Goal: Find specific fact: Find specific fact

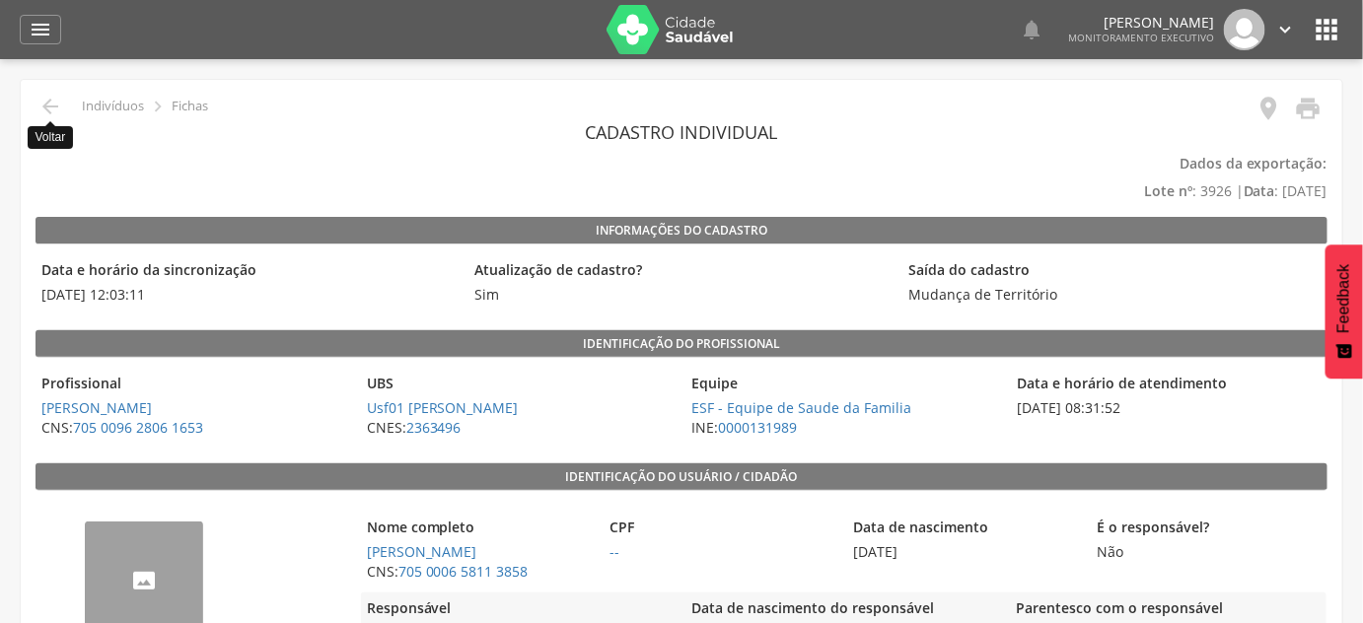
click at [49, 114] on icon "" at bounding box center [50, 107] width 24 height 24
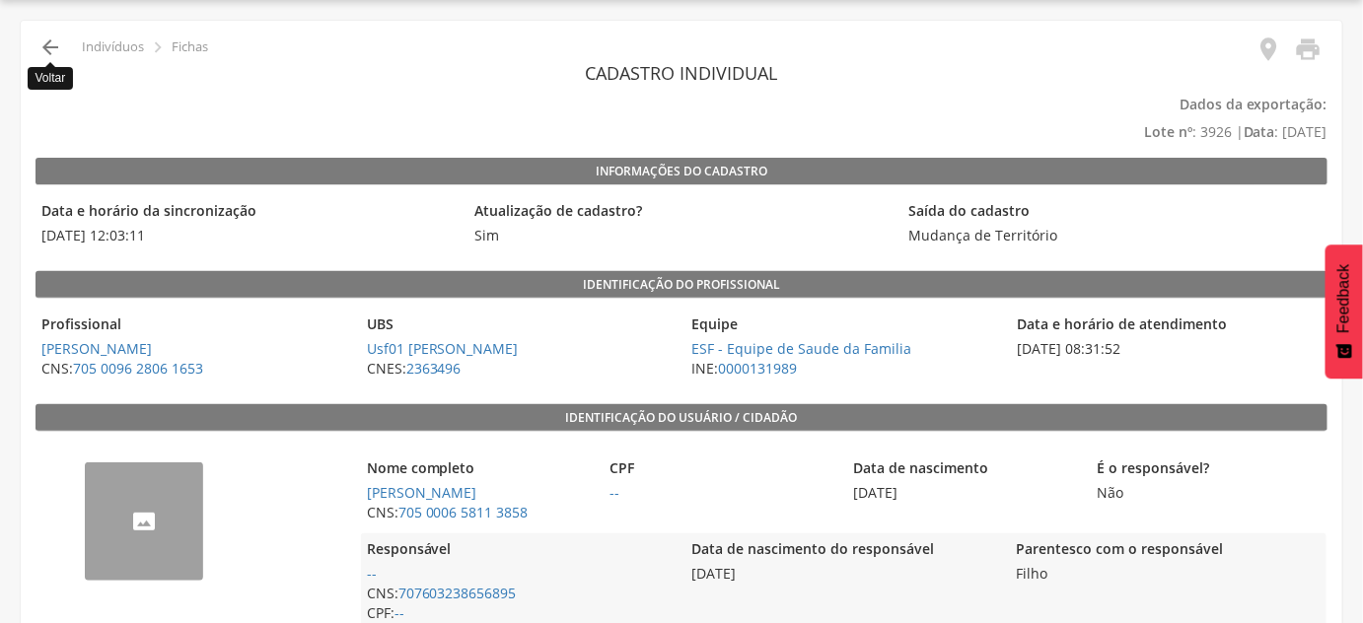
click at [49, 51] on icon "" at bounding box center [50, 48] width 24 height 24
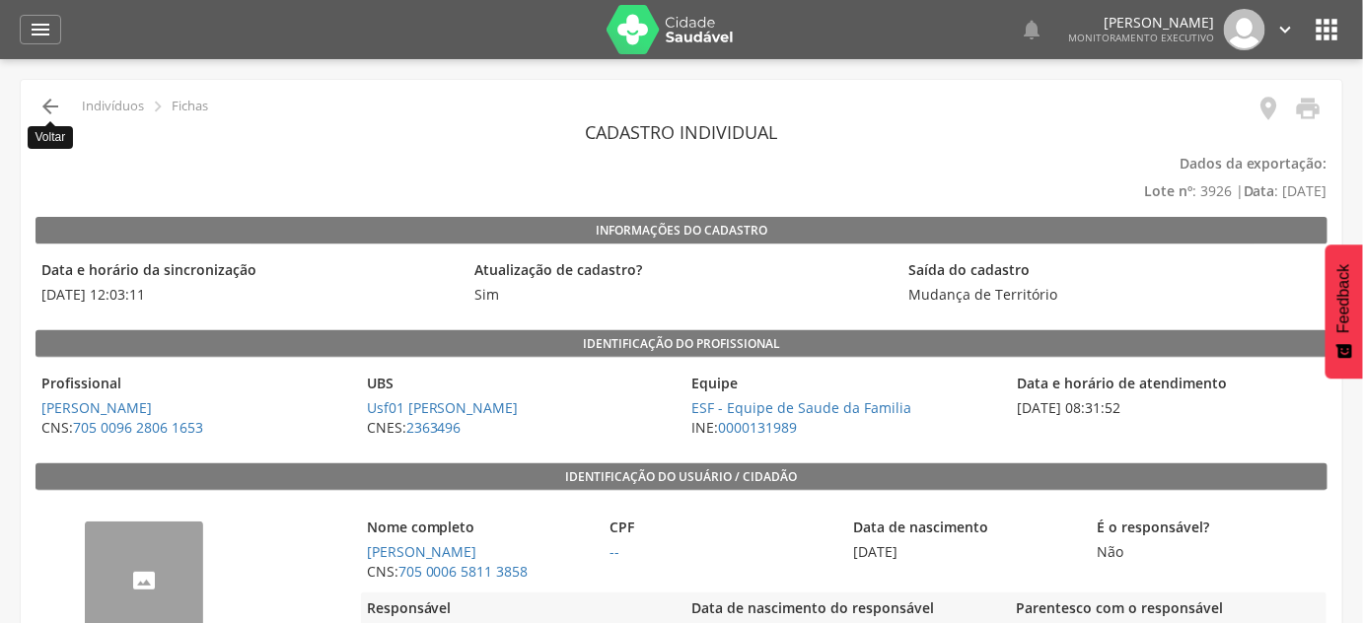
drag, startPoint x: 35, startPoint y: 102, endPoint x: 44, endPoint y: 101, distance: 9.9
click at [39, 102] on div " Voltar Indivíduos  Fichas" at bounding box center [122, 107] width 173 height 24
click at [37, 31] on icon "" at bounding box center [41, 30] width 24 height 24
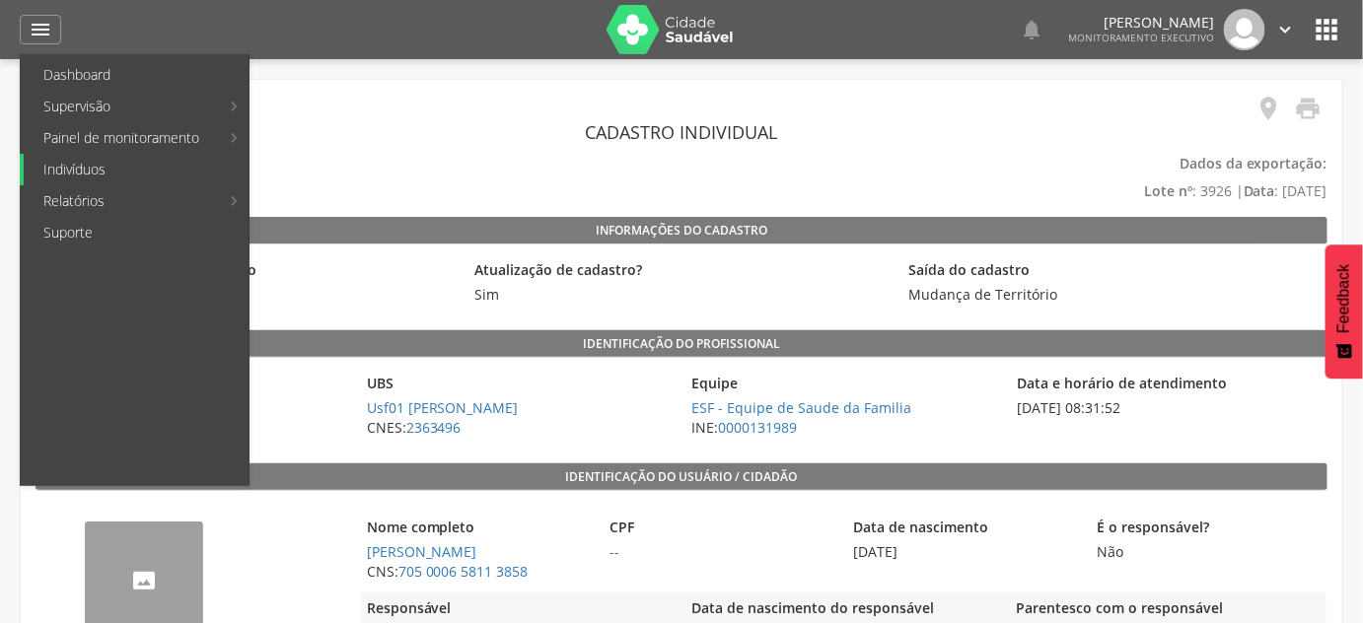
click at [92, 179] on link "Indivíduos" at bounding box center [136, 170] width 225 height 32
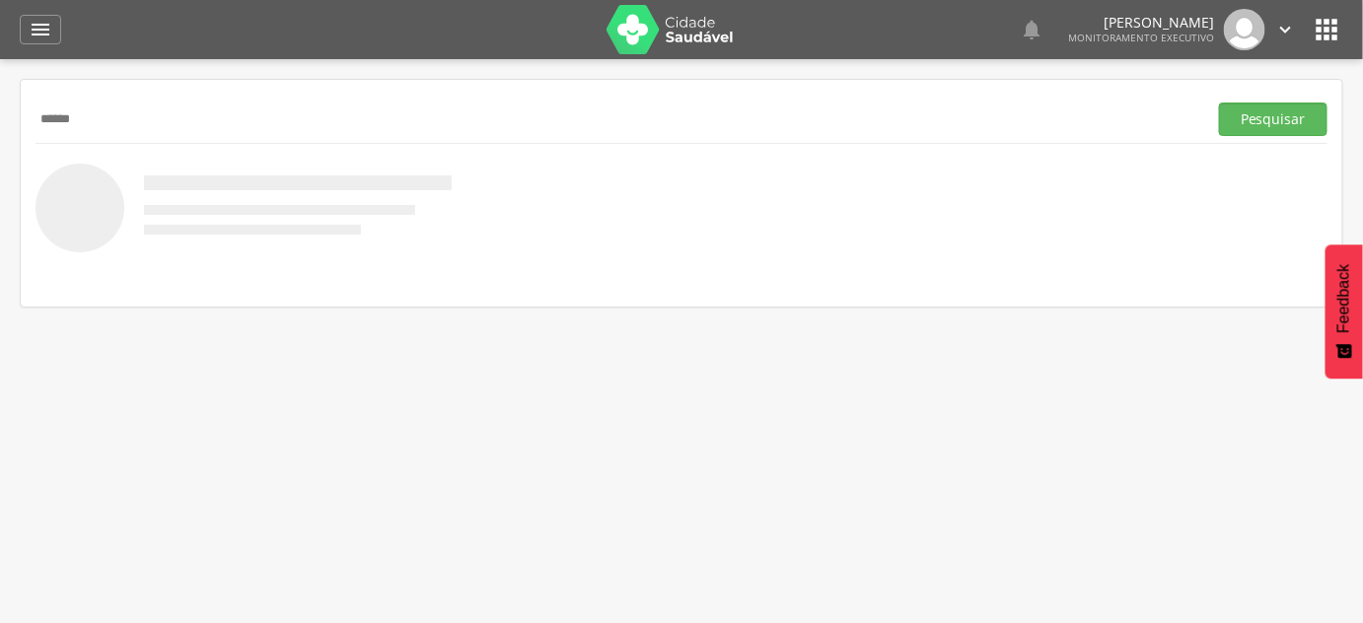
click at [1219, 103] on button "Pesquisar" at bounding box center [1273, 120] width 109 height 34
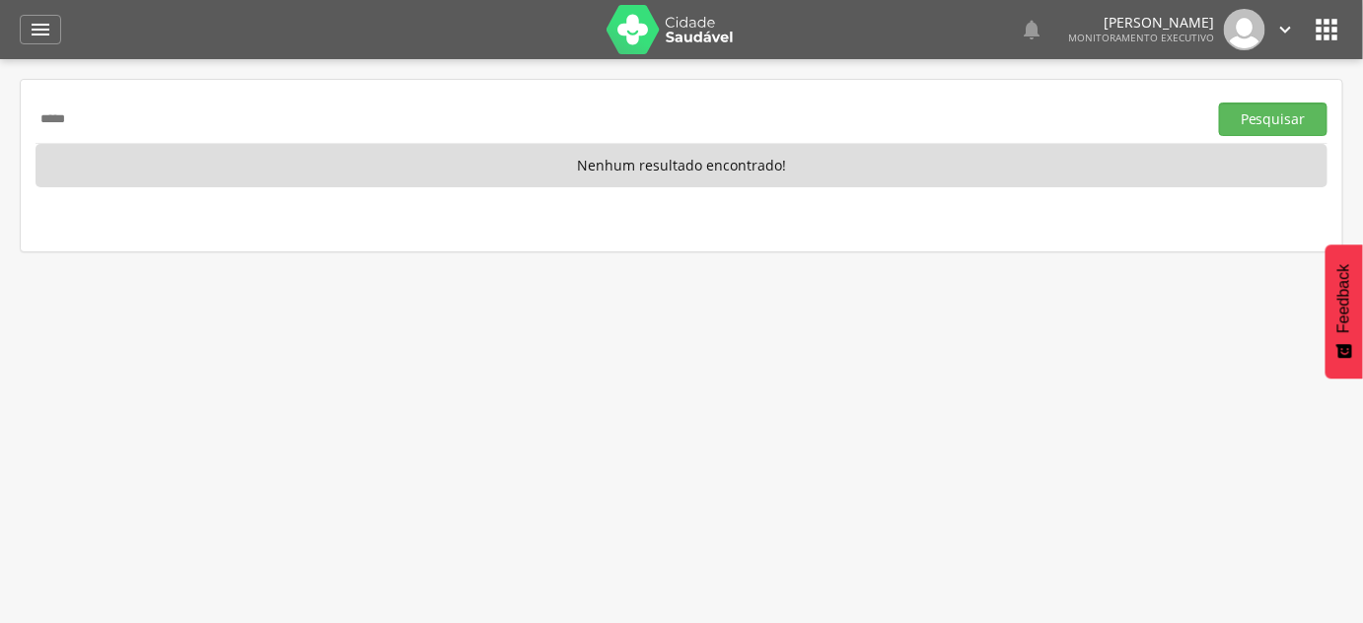
click at [1219, 103] on button "Pesquisar" at bounding box center [1273, 120] width 109 height 34
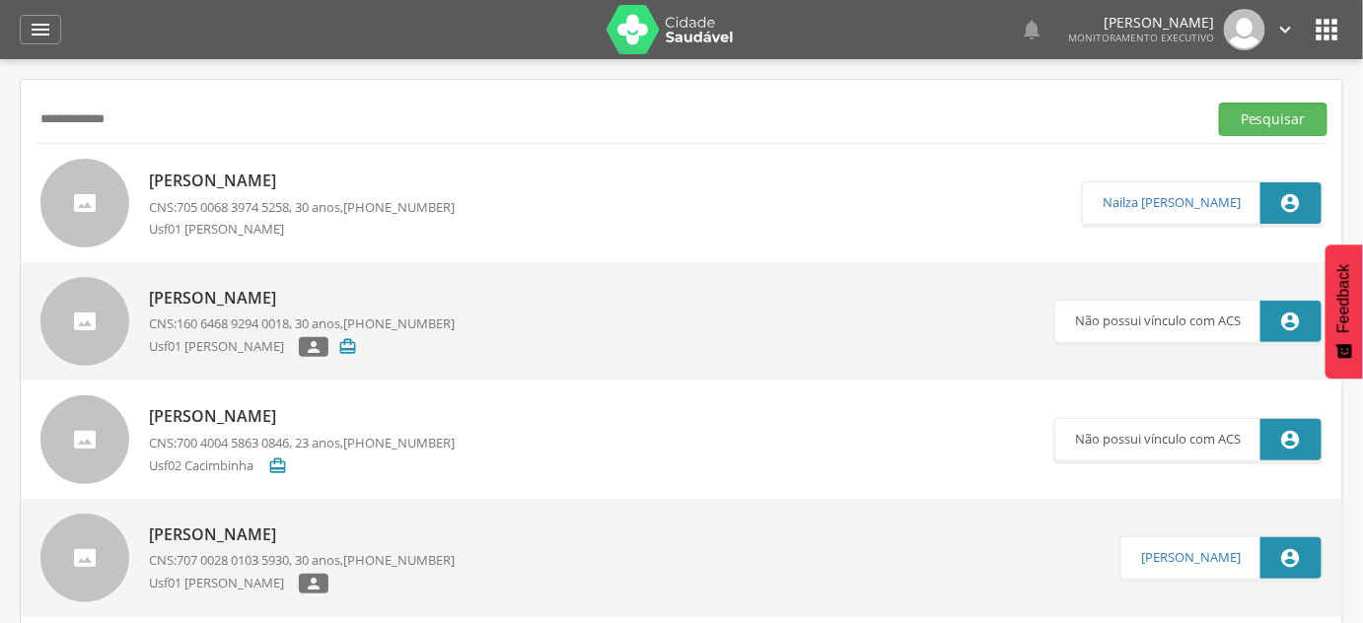
click at [1219, 103] on button "Pesquisar" at bounding box center [1273, 120] width 109 height 34
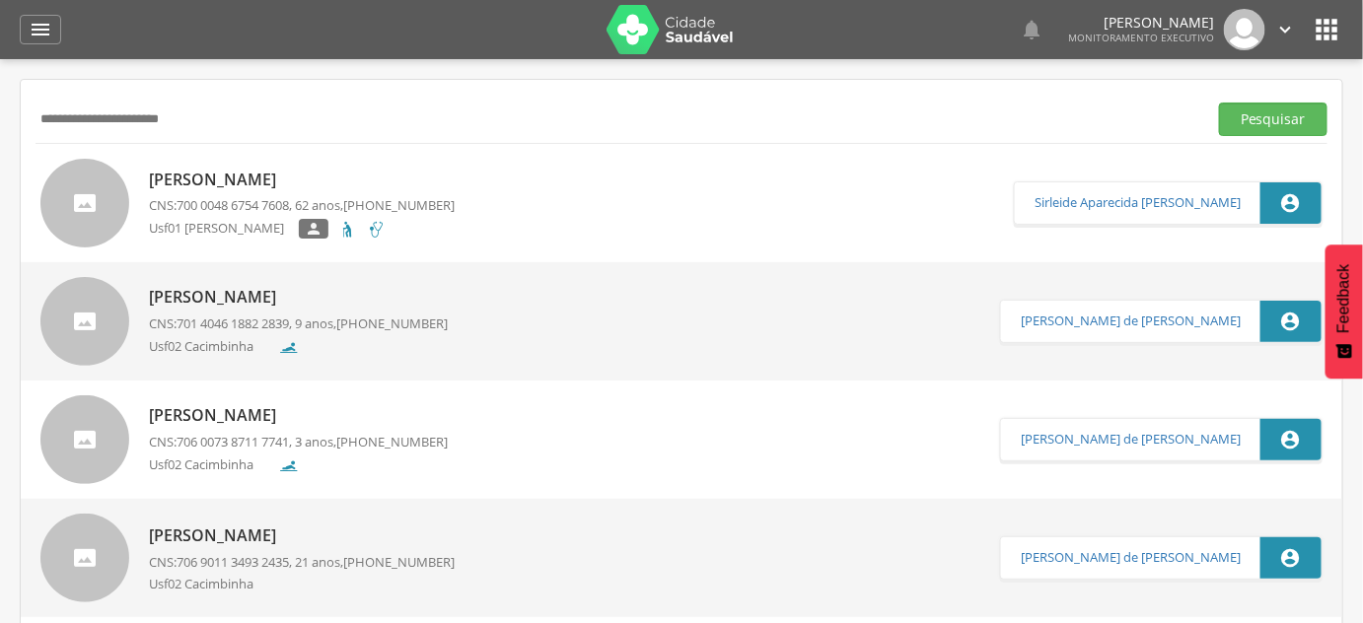
click at [53, 122] on input "**********" at bounding box center [618, 120] width 1164 height 34
click at [1219, 103] on button "Pesquisar" at bounding box center [1273, 120] width 109 height 34
click at [211, 393] on div "Anna Helena Ventura de Freitas CNS: 706 0073 8711 7741 , 3 anos, (83) 99648-057…" at bounding box center [682, 440] width 1322 height 118
click at [311, 120] on input "**********" at bounding box center [618, 120] width 1164 height 34
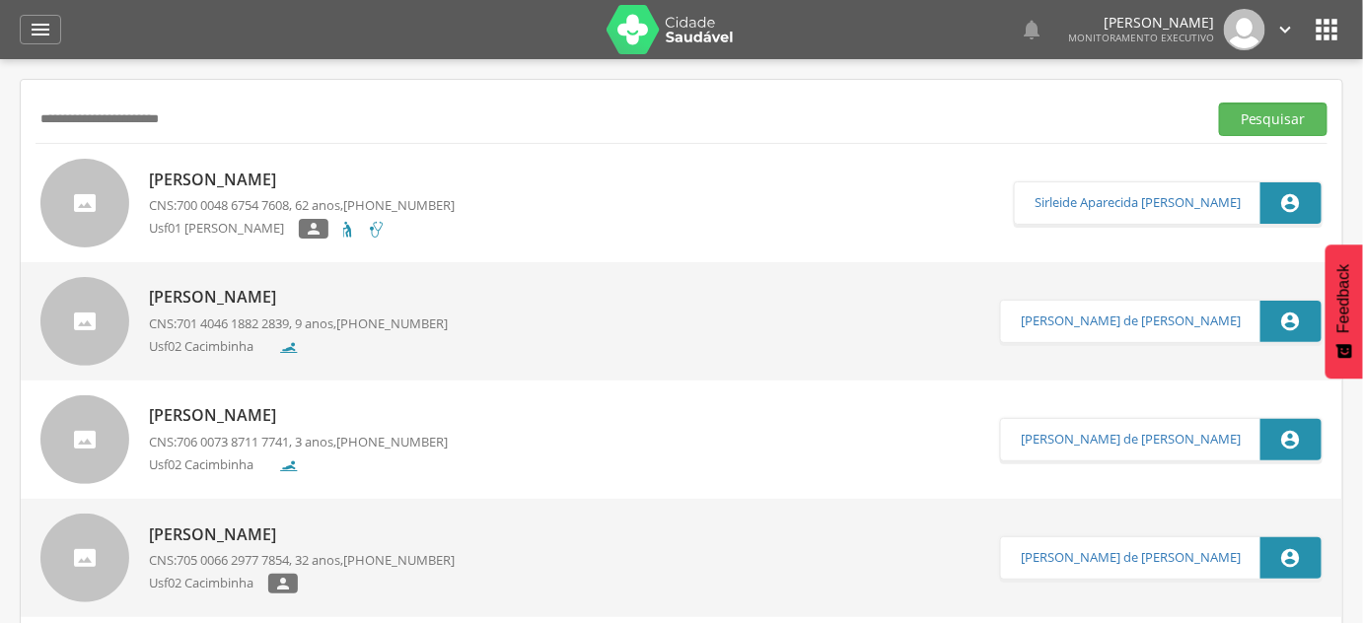
click at [311, 120] on input "**********" at bounding box center [618, 120] width 1164 height 34
type input "**********"
click at [1219, 103] on button "Pesquisar" at bounding box center [1273, 120] width 109 height 34
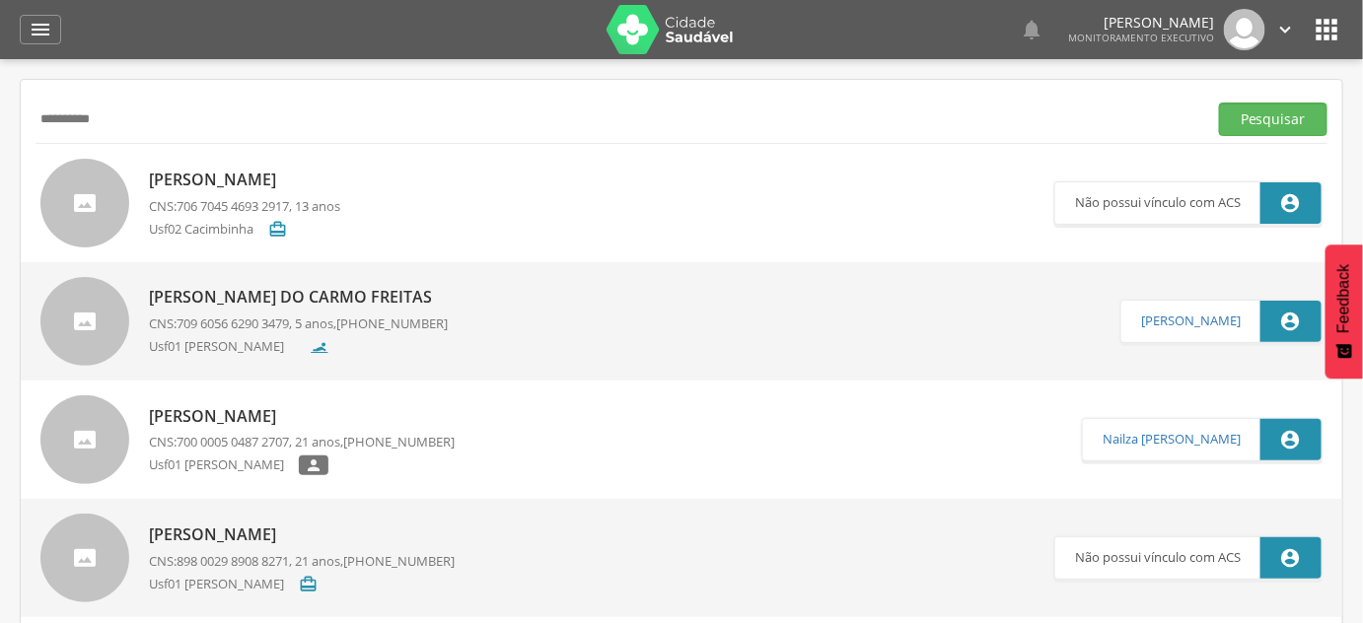
click at [308, 423] on p "Ana Flavia de Lima Ferreira" at bounding box center [302, 416] width 306 height 23
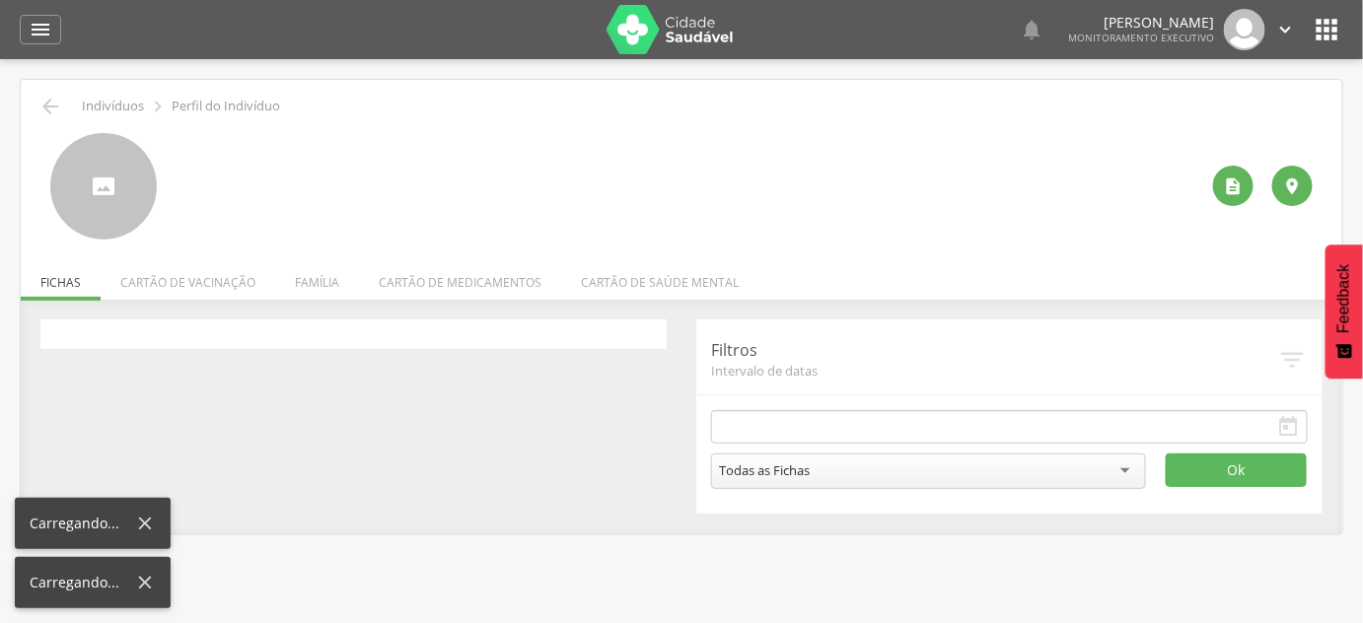
type input "**********"
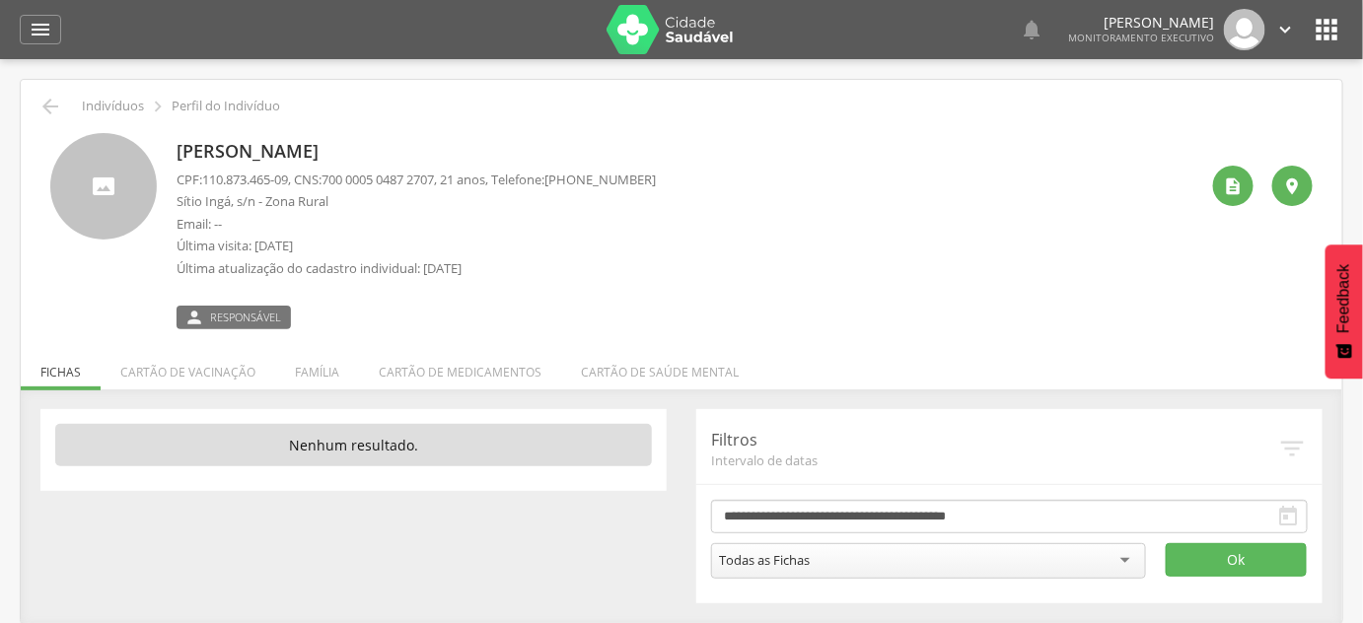
click at [208, 176] on p "CPF: 110.873.465-09 , CNS: 700 0005 0487 2707 , 21 anos, Telefone: (83) 99946-5…" at bounding box center [416, 180] width 479 height 19
click at [208, 176] on span "110.873.465-09" at bounding box center [245, 180] width 86 height 18
drag, startPoint x: 206, startPoint y: 178, endPoint x: 296, endPoint y: 187, distance: 90.3
click at [296, 187] on p "CPF: 110.873.465-09 , CNS: 700 0005 0487 2707 , 21 anos, Telefone: (83) 99946-5…" at bounding box center [416, 180] width 479 height 19
copy span "110.873.465-09"
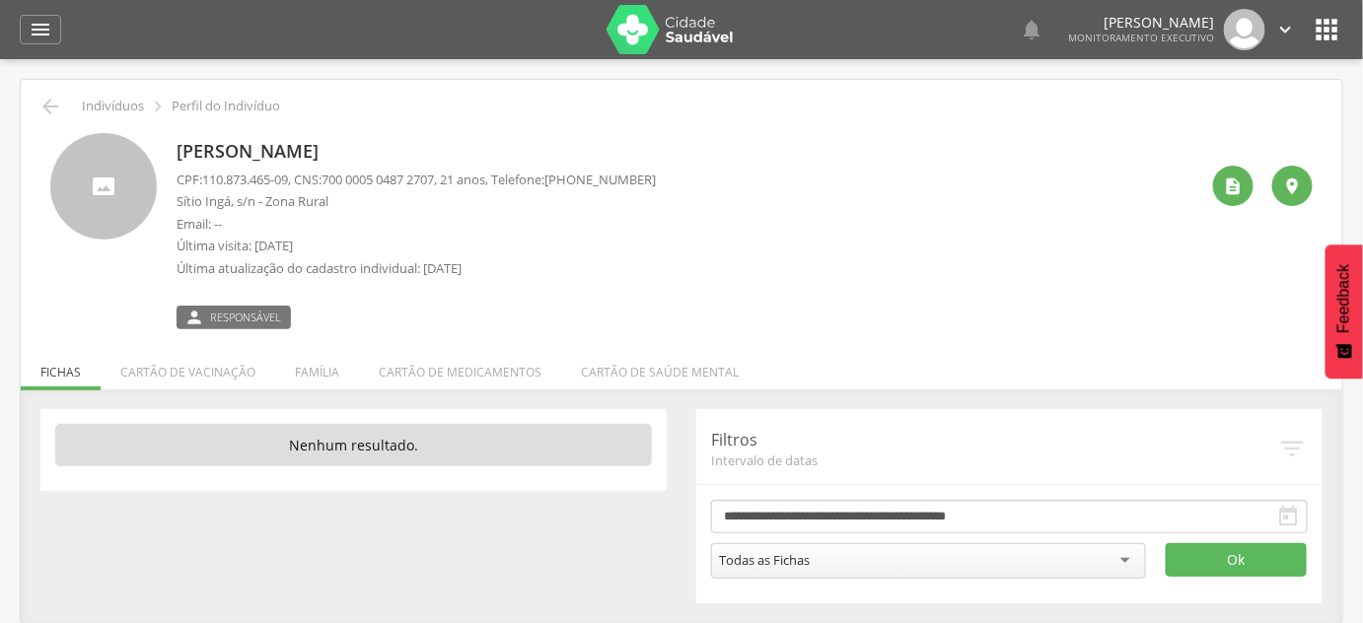
click at [360, 195] on p "Sítio Ingá, s/n - Zona Rural" at bounding box center [416, 201] width 479 height 19
click at [1240, 191] on icon "" at bounding box center [1234, 187] width 20 height 20
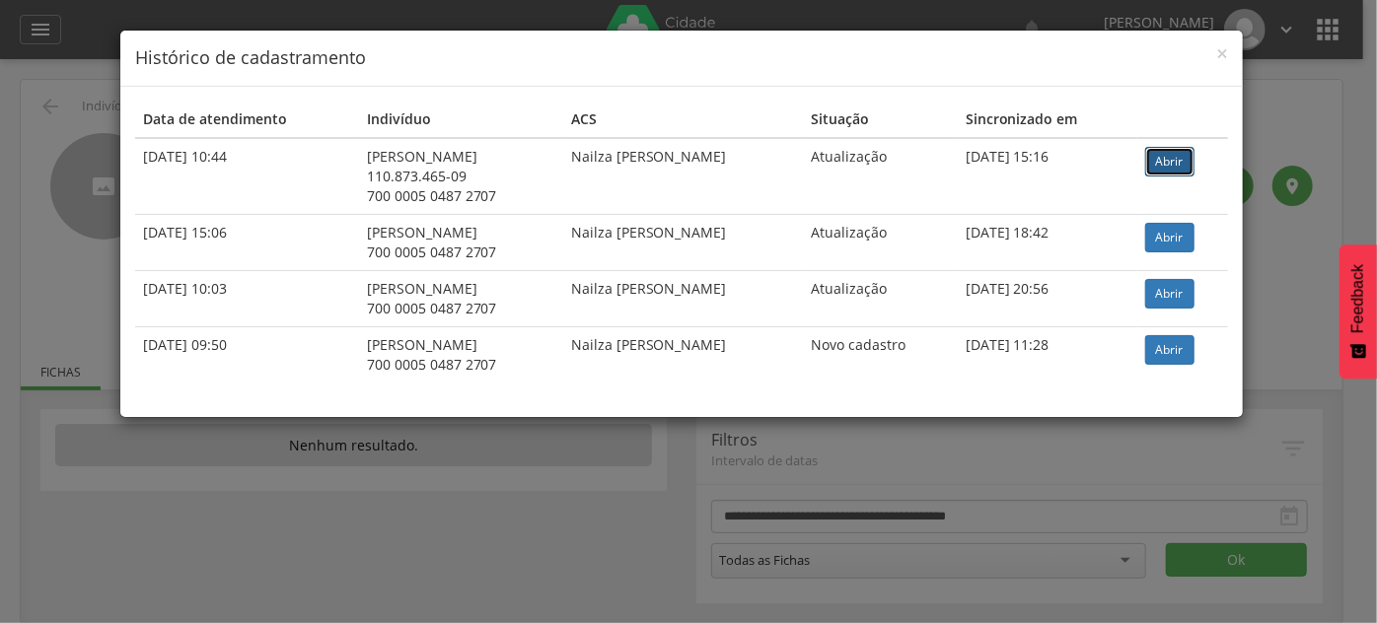
click at [1176, 161] on link "Abrir" at bounding box center [1169, 162] width 49 height 30
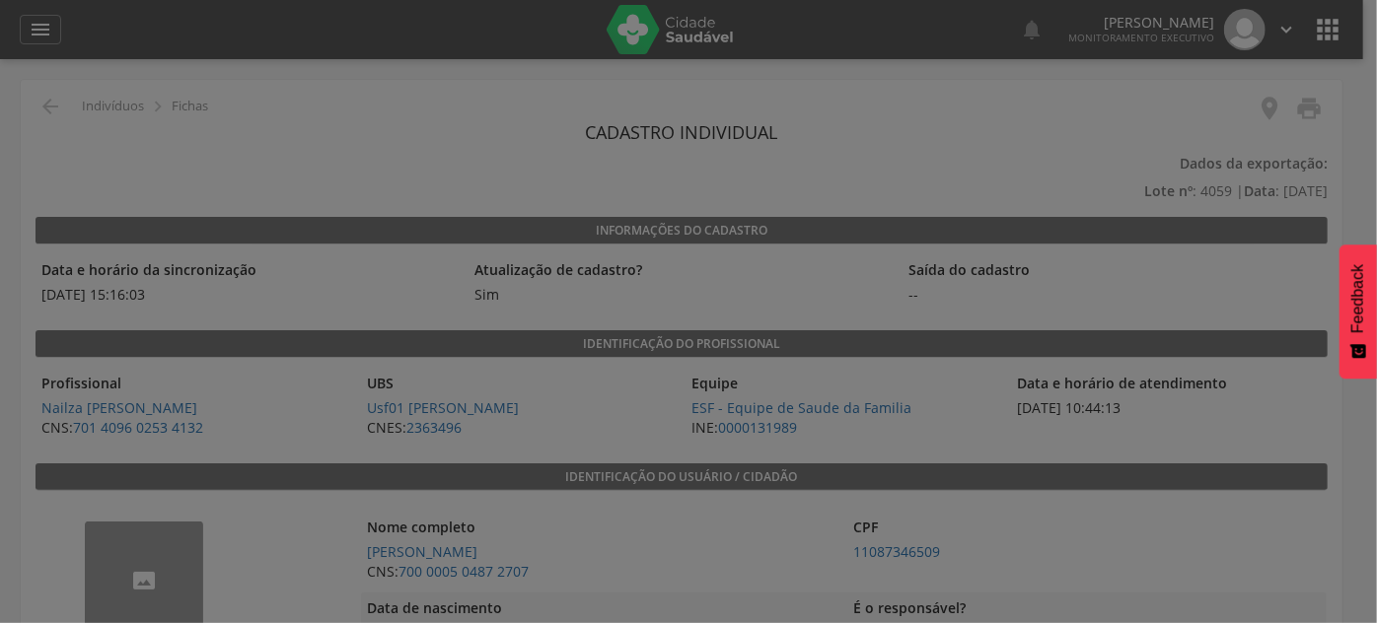
click at [1045, 485] on div at bounding box center [688, 311] width 1377 height 623
click at [573, 187] on div at bounding box center [688, 311] width 1377 height 623
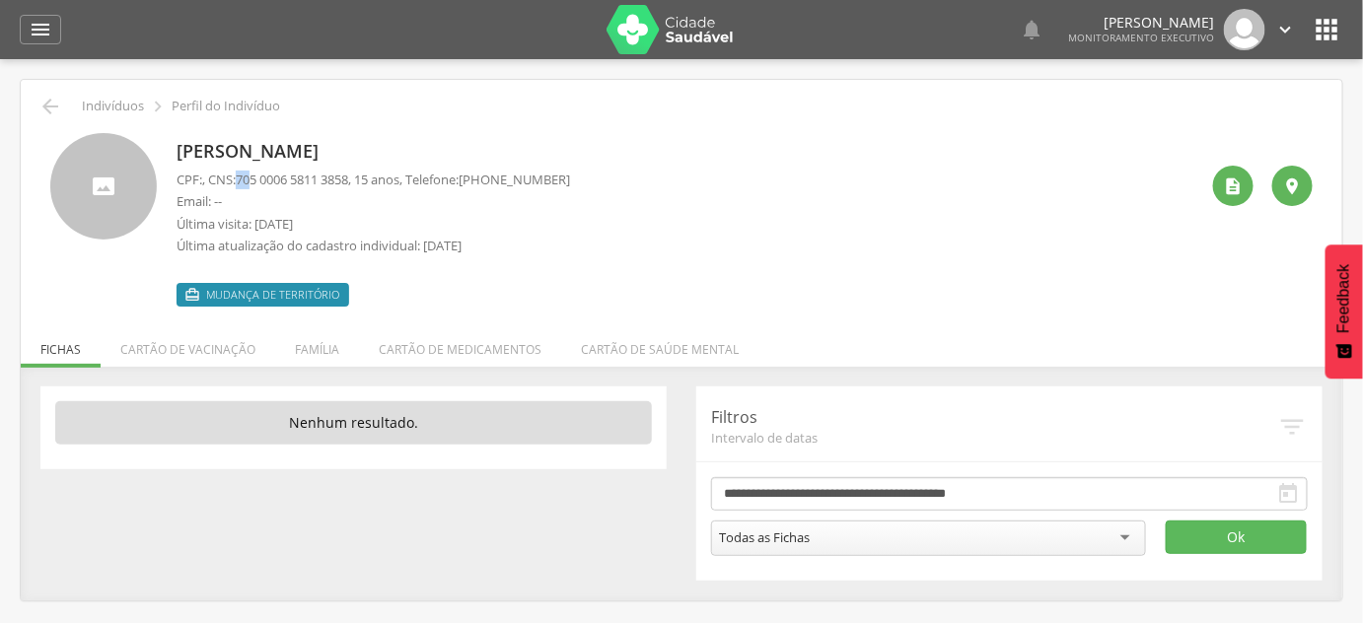
drag, startPoint x: 242, startPoint y: 180, endPoint x: 256, endPoint y: 180, distance: 14.8
click at [256, 180] on p "CPF: , CNS: 705 0006 5811 3858 , 15 anos, Telefone: (83) 99999-9999" at bounding box center [374, 180] width 394 height 19
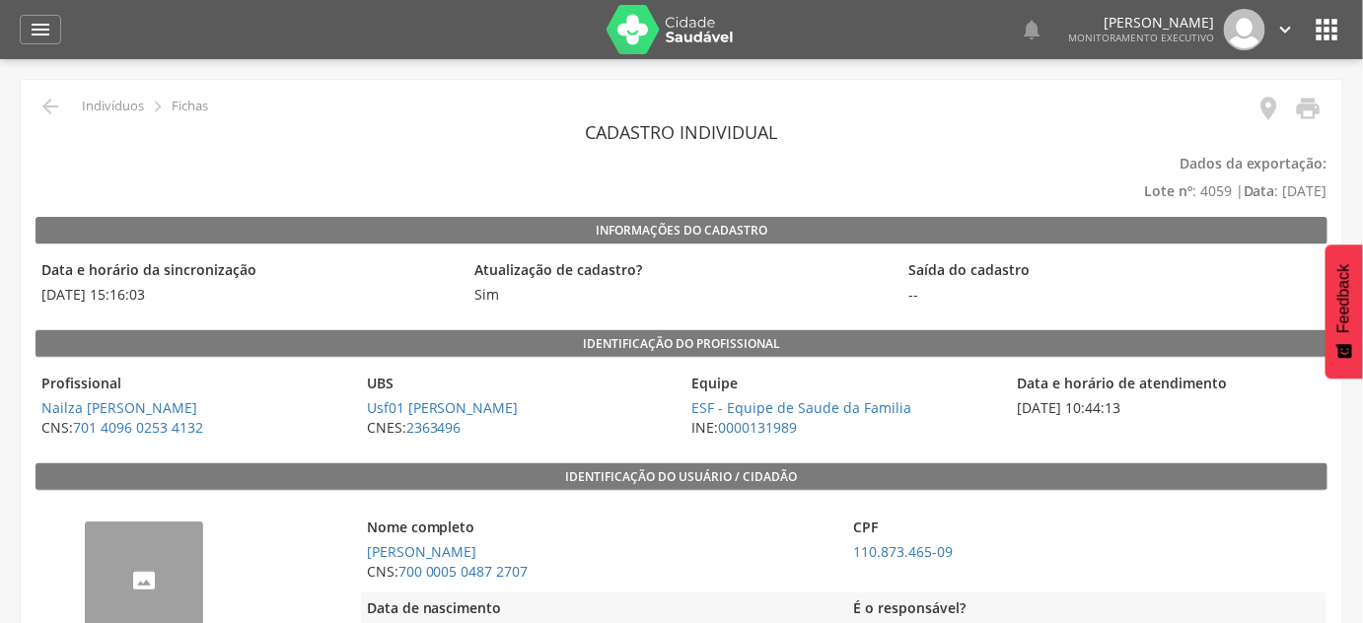
scroll to position [89, 0]
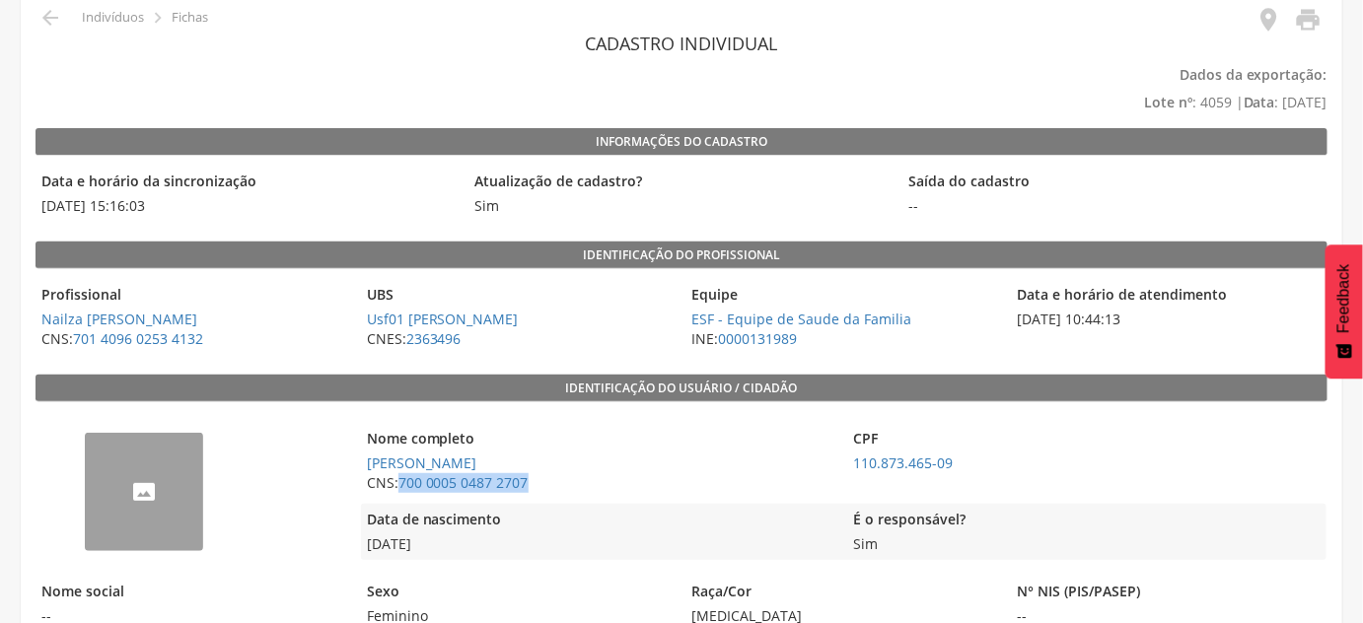
drag, startPoint x: 552, startPoint y: 485, endPoint x: 400, endPoint y: 494, distance: 153.2
click at [400, 494] on div "Nome completo Ana Flavia de Lima Ferreira CNS: 700 0005 0487 2707" at bounding box center [599, 461] width 477 height 76
copy link "700 0005 0487 2707"
click at [620, 468] on span "Ana Flavia de Lima Ferreira" at bounding box center [599, 464] width 477 height 20
drag, startPoint x: 550, startPoint y: 463, endPoint x: 365, endPoint y: 465, distance: 185.5
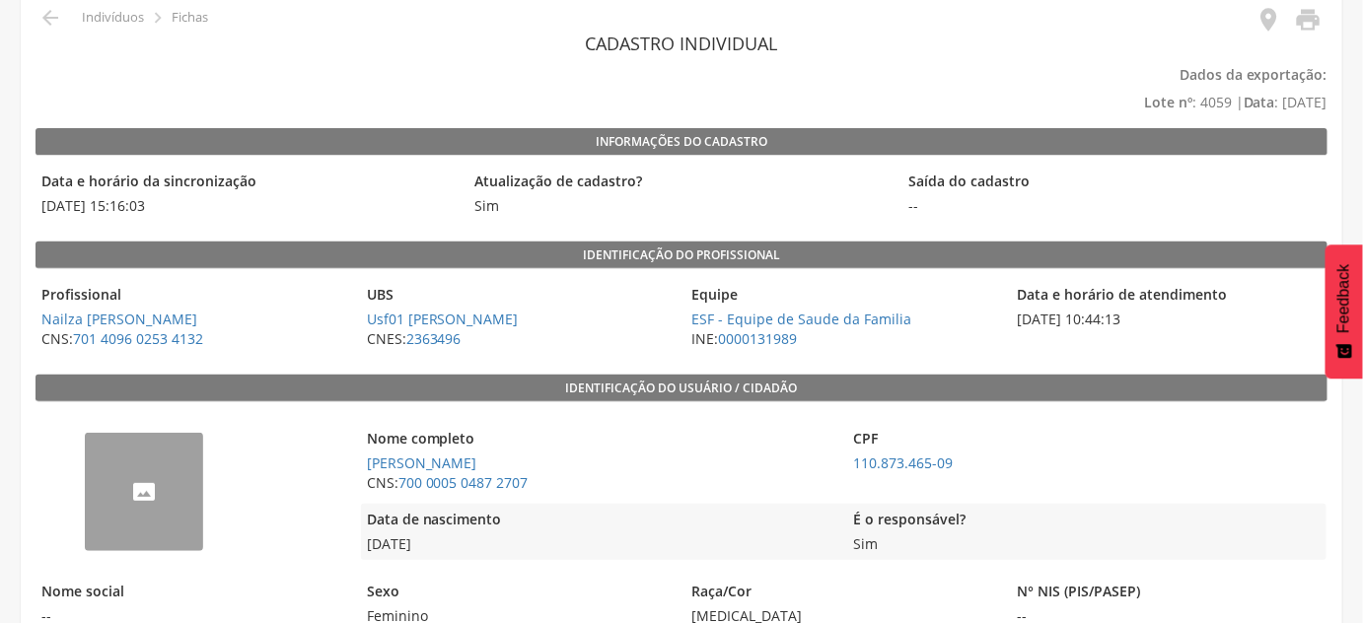
click at [365, 465] on span "Ana Flavia de Lima Ferreira" at bounding box center [599, 464] width 477 height 20
copy link "Ana Flavia de Lima Ferreira"
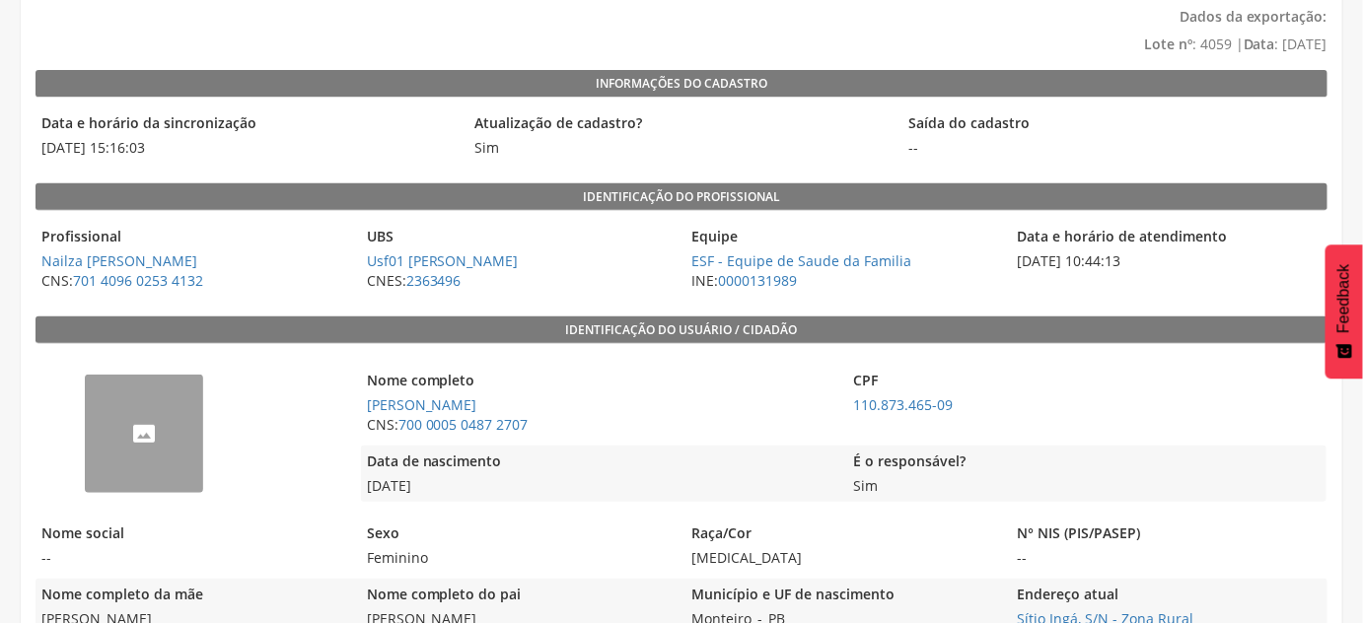
scroll to position [179, 0]
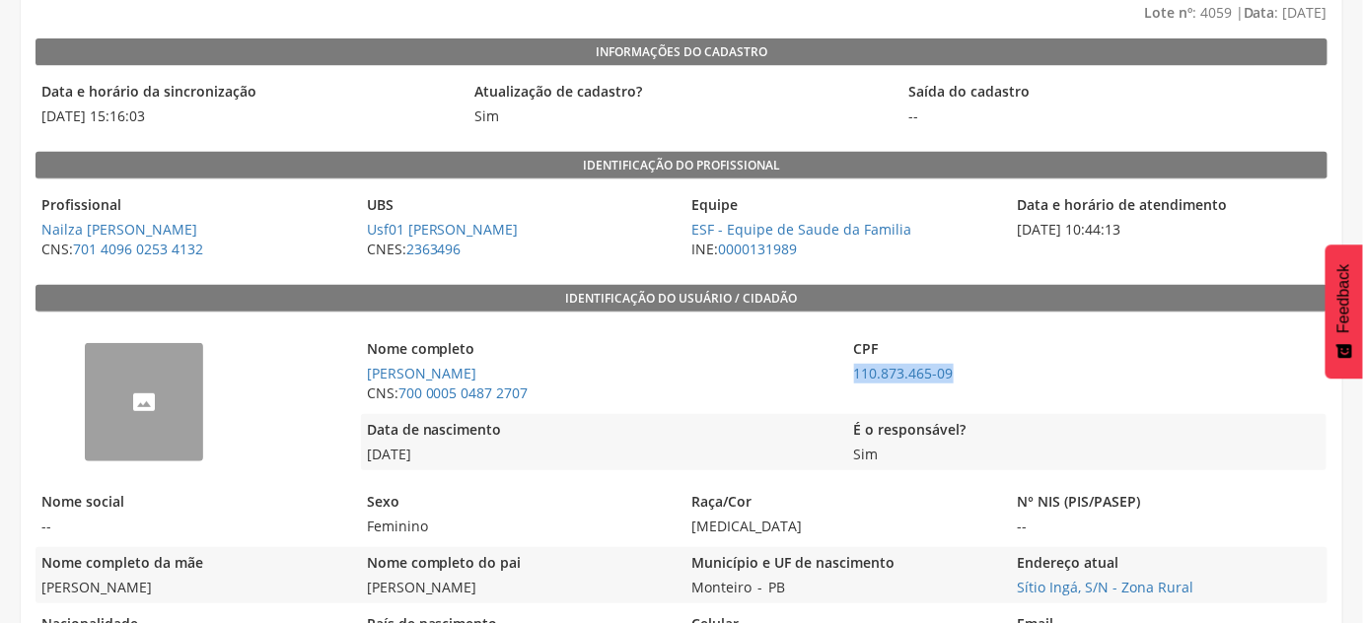
drag, startPoint x: 960, startPoint y: 371, endPoint x: 844, endPoint y: 373, distance: 115.4
click at [844, 373] on div "Nome completo Ana Flavia de Lima Ferreira CNS: 700 0005 0487 2707 CPF 110.873.4…" at bounding box center [844, 371] width 966 height 76
copy link "110.873.465-09"
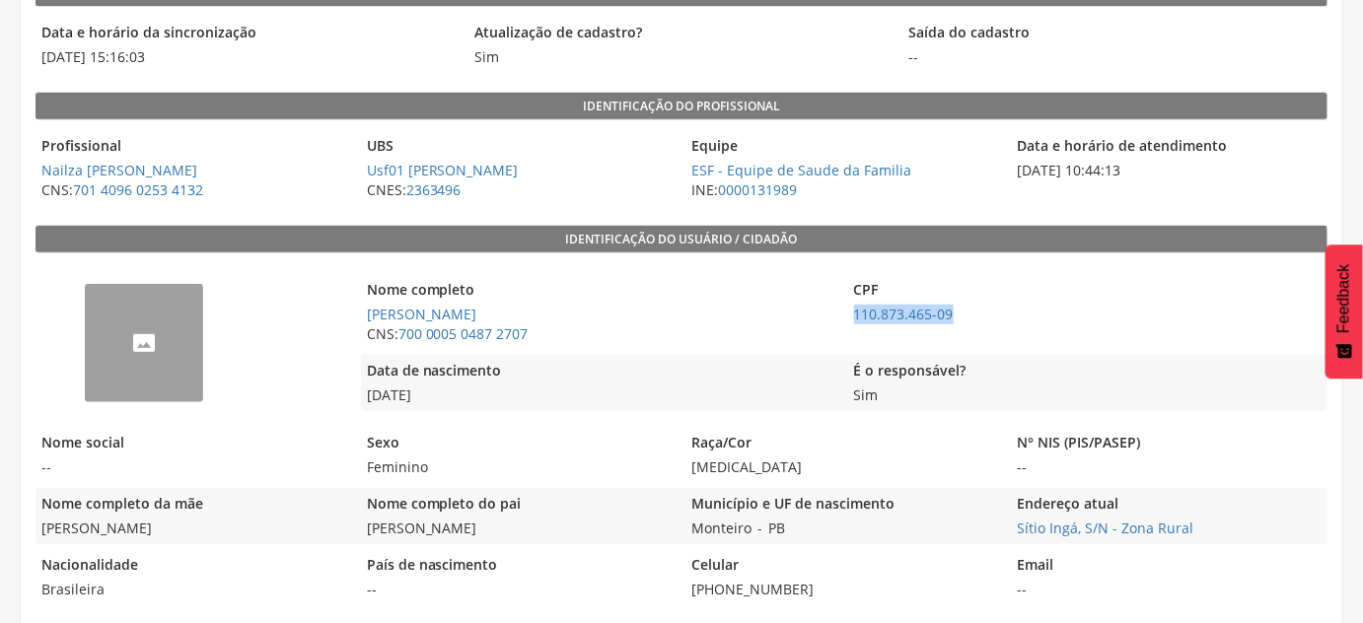
scroll to position [268, 0]
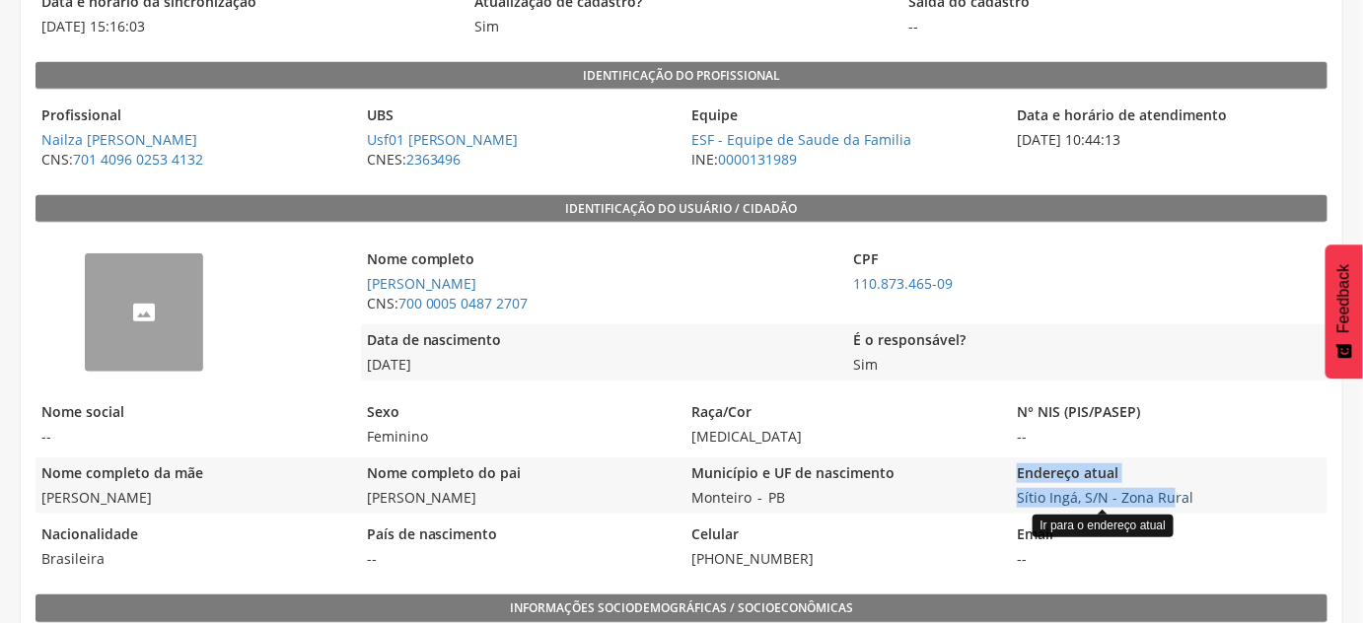
drag, startPoint x: 1007, startPoint y: 494, endPoint x: 1172, endPoint y: 490, distance: 164.8
click at [1168, 492] on div "Nome completo da mãe Ana Paula de Lima Nome completo do pai Flavio Luiz da Silv…" at bounding box center [682, 486] width 1292 height 56
click at [1219, 480] on legend "Endereço atual" at bounding box center [1169, 475] width 316 height 23
drag, startPoint x: 1220, startPoint y: 493, endPoint x: 1015, endPoint y: 500, distance: 205.3
click at [1015, 501] on span "Sítio Ingá, S/N - Zona Rural Ir para o endereço atual" at bounding box center [1169, 498] width 316 height 20
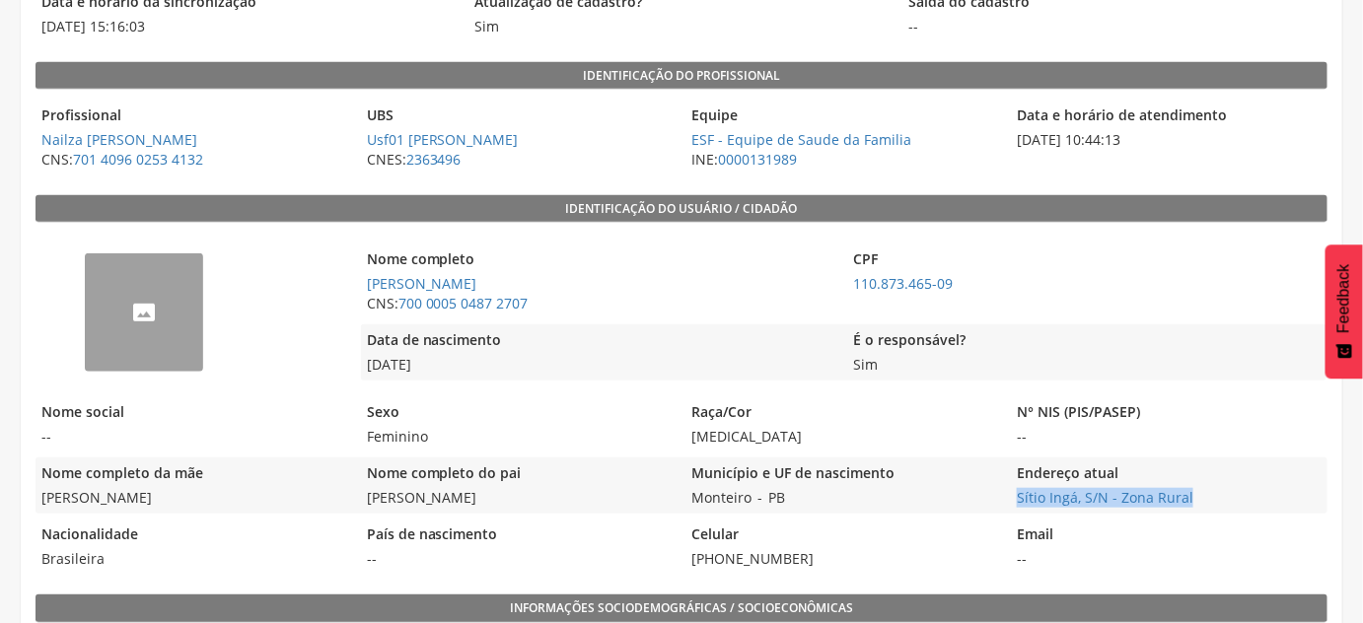
copy link "Sítio Ingá, S/N - Zona Rural"
drag, startPoint x: 822, startPoint y: 498, endPoint x: 684, endPoint y: 504, distance: 138.2
click at [686, 504] on div "Município e UF de nascimento Monteiro - [GEOGRAPHIC_DATA]" at bounding box center [844, 486] width 316 height 56
copy div "Monteiro - [GEOGRAPHIC_DATA]"
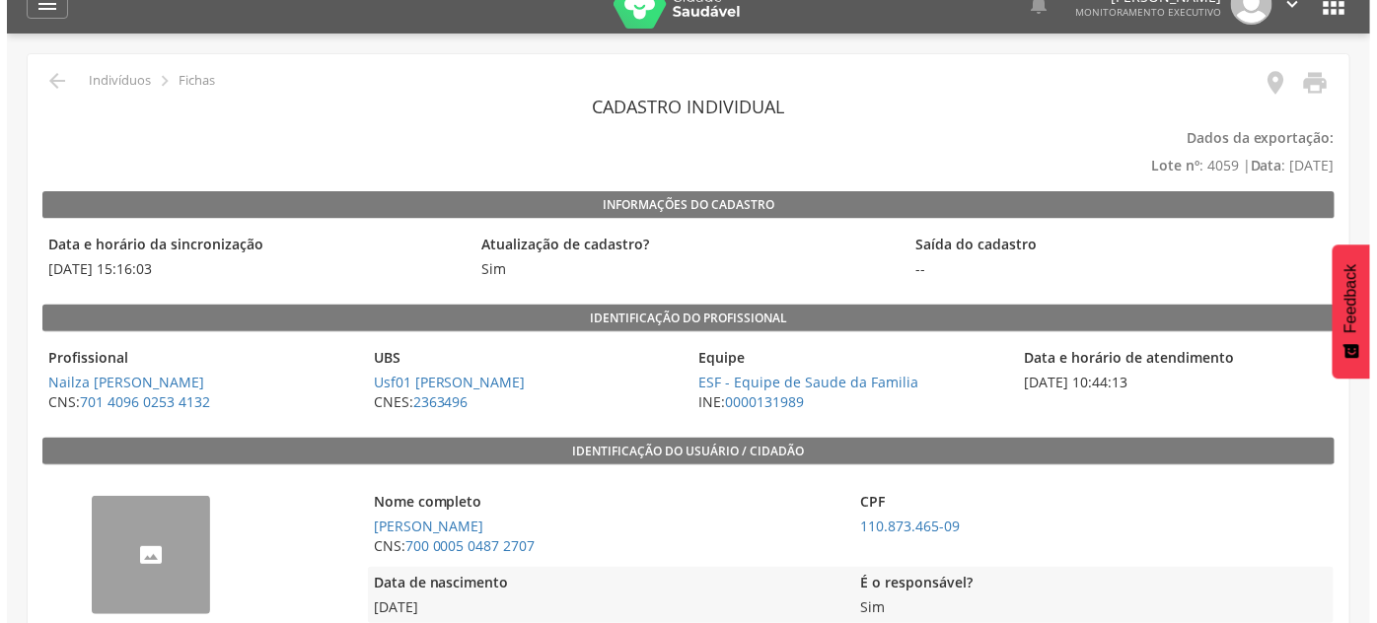
scroll to position [0, 0]
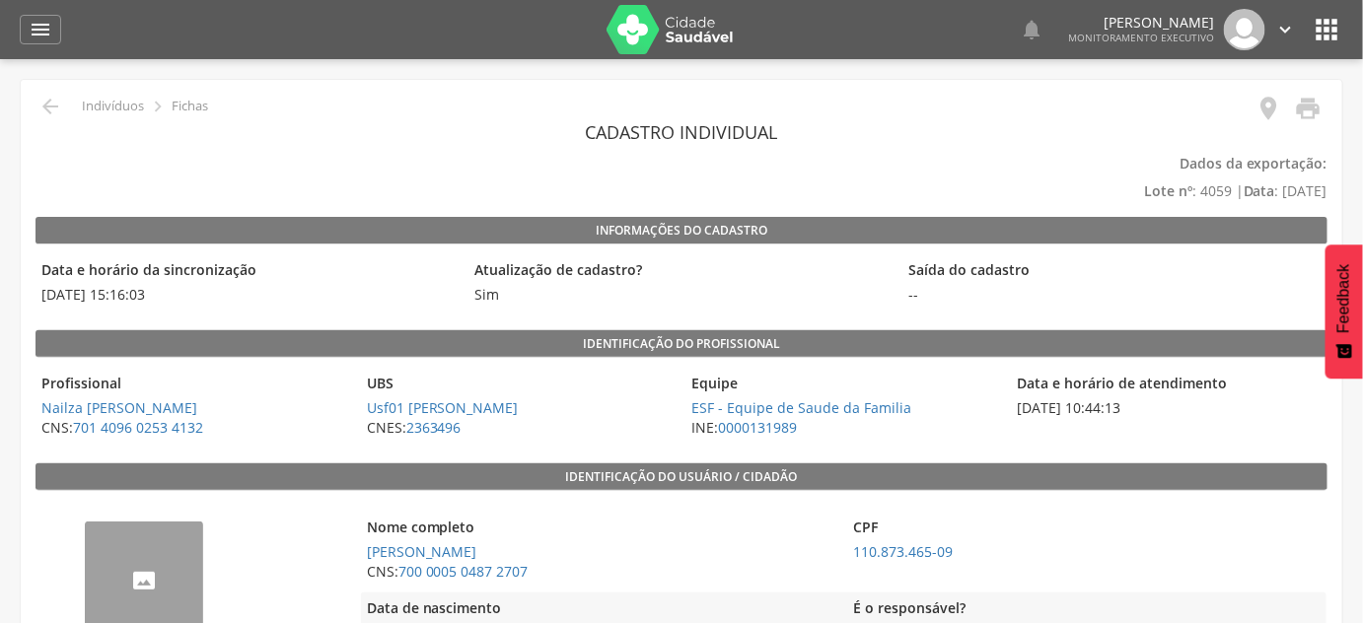
click at [63, 100] on div " Indivíduos  Fichas" at bounding box center [122, 107] width 173 height 24
click at [62, 100] on div " Indivíduos  Fichas" at bounding box center [122, 107] width 173 height 24
click at [62, 99] on div " Indivíduos  Fichas" at bounding box center [122, 107] width 173 height 24
click at [57, 108] on icon "" at bounding box center [50, 107] width 24 height 24
type input "**********"
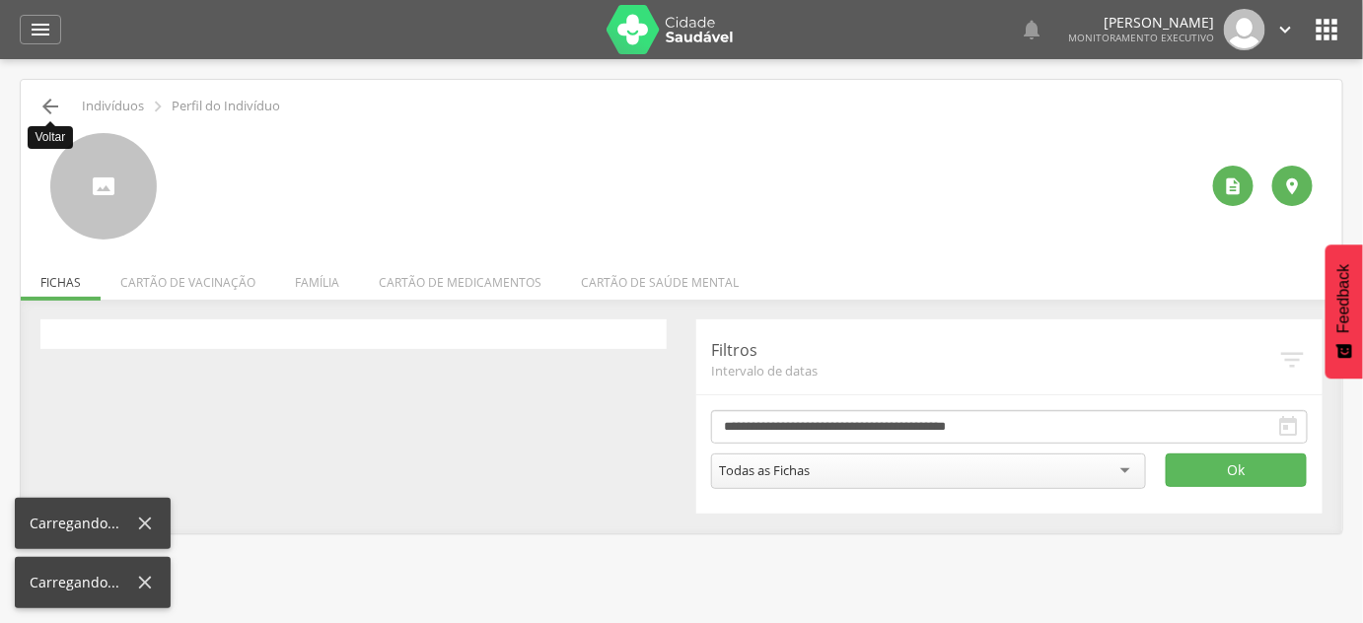
click at [57, 109] on icon "" at bounding box center [50, 107] width 24 height 24
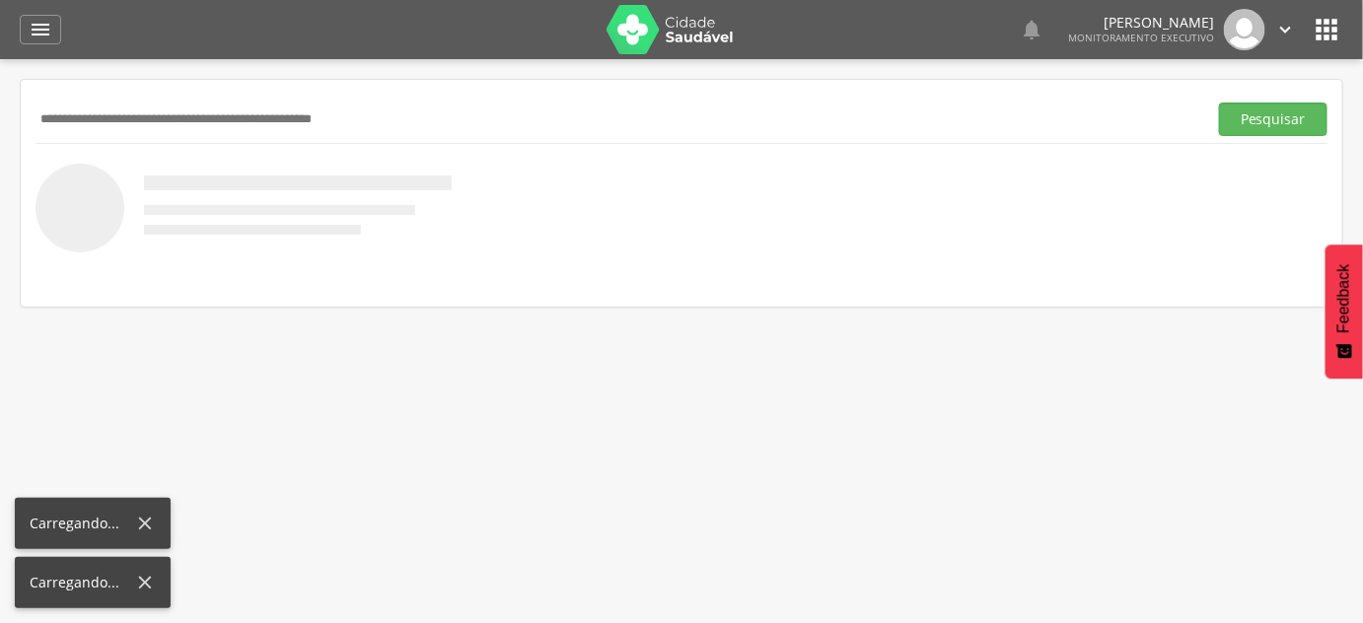
click at [57, 109] on input "text" at bounding box center [618, 120] width 1164 height 34
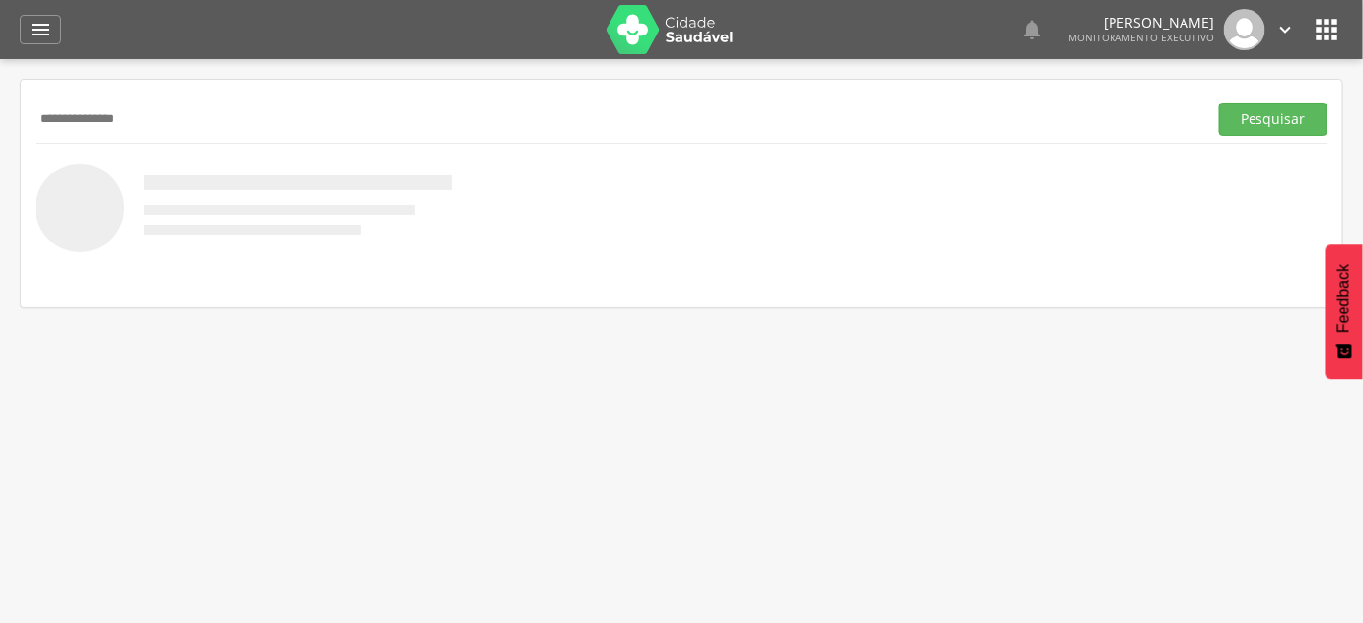
click at [60, 109] on input "**********" at bounding box center [618, 120] width 1164 height 34
click at [1219, 103] on button "Pesquisar" at bounding box center [1273, 120] width 109 height 34
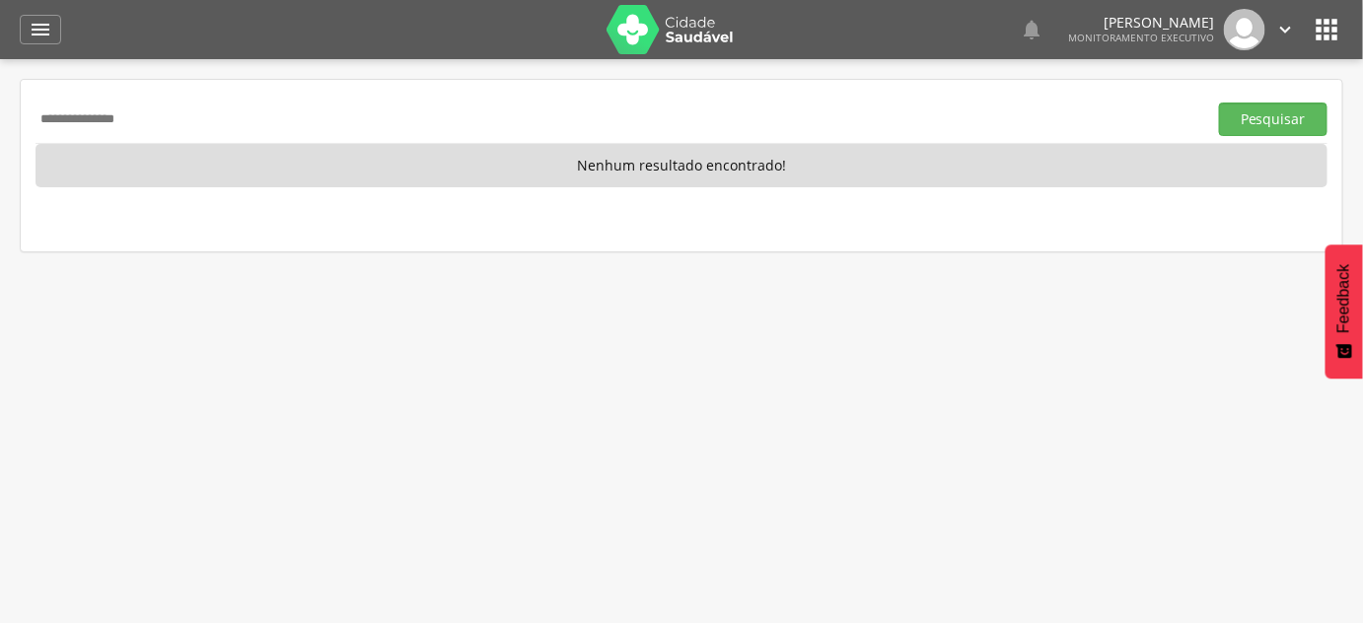
click at [142, 117] on input "**********" at bounding box center [618, 120] width 1164 height 34
click at [1219, 103] on button "Pesquisar" at bounding box center [1273, 120] width 109 height 34
click at [183, 115] on input "**********" at bounding box center [618, 120] width 1164 height 34
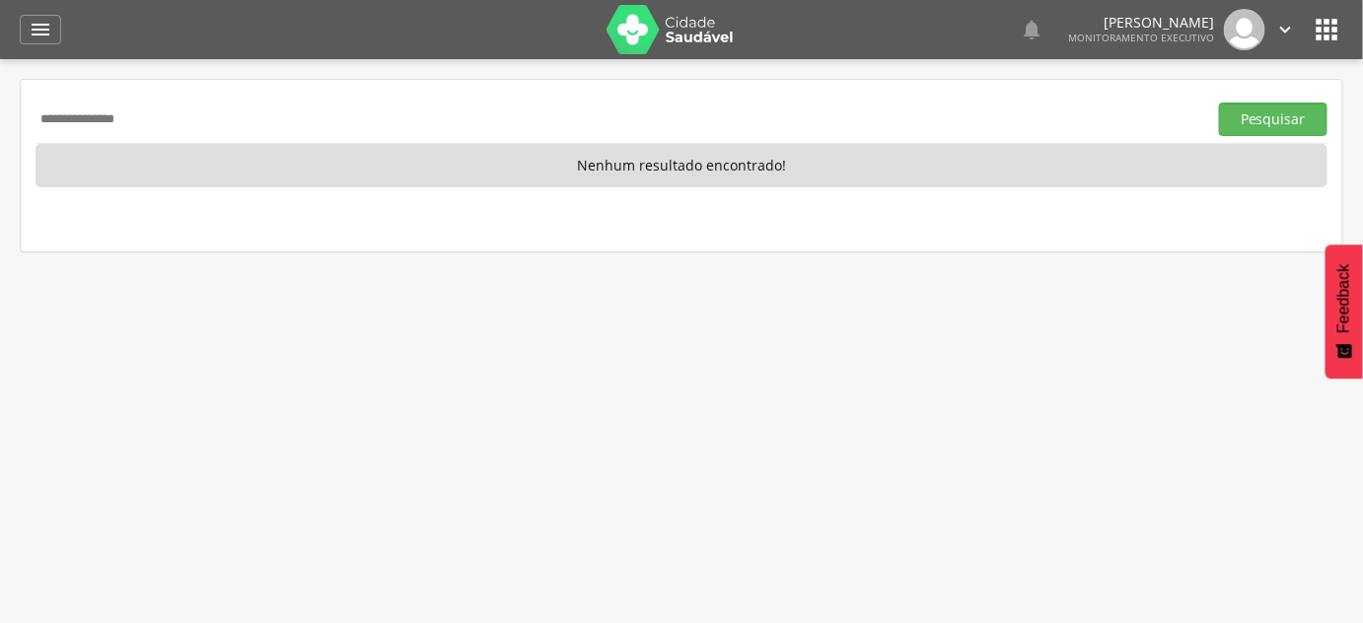
click at [183, 115] on input "**********" at bounding box center [618, 120] width 1164 height 34
click at [1219, 103] on button "Pesquisar" at bounding box center [1273, 120] width 109 height 34
click at [628, 119] on input "******" at bounding box center [618, 120] width 1164 height 34
type input "**********"
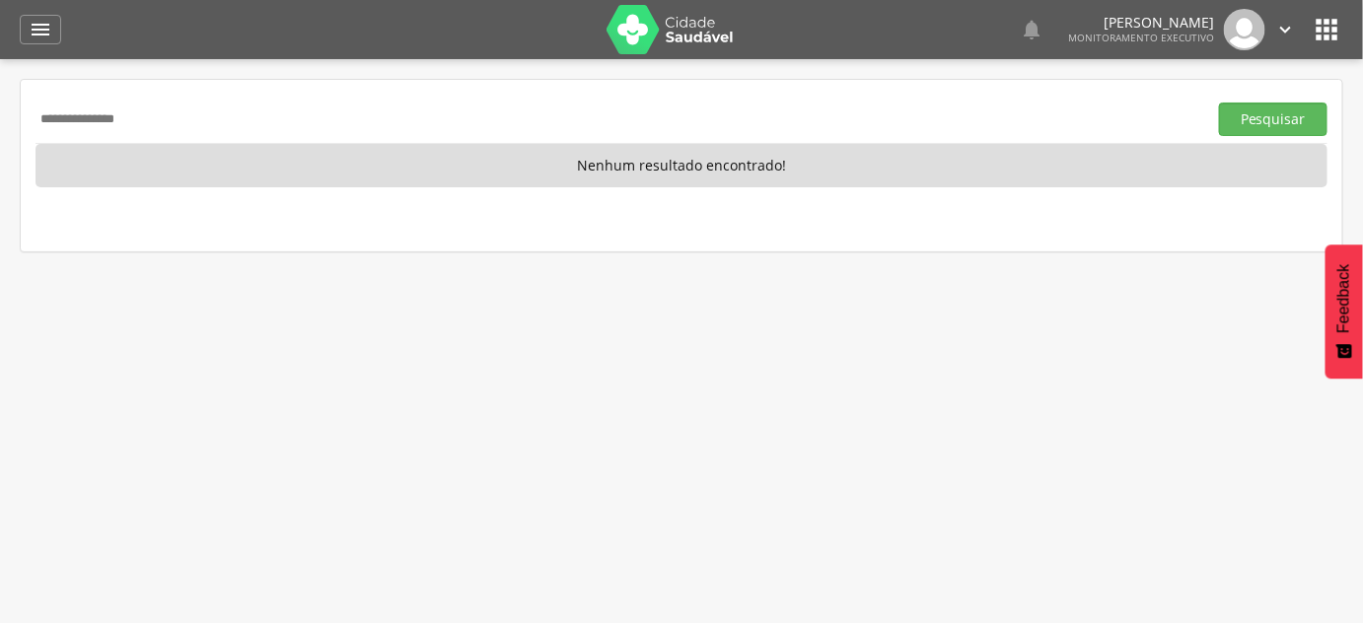
click at [1219, 103] on button "Pesquisar" at bounding box center [1273, 120] width 109 height 34
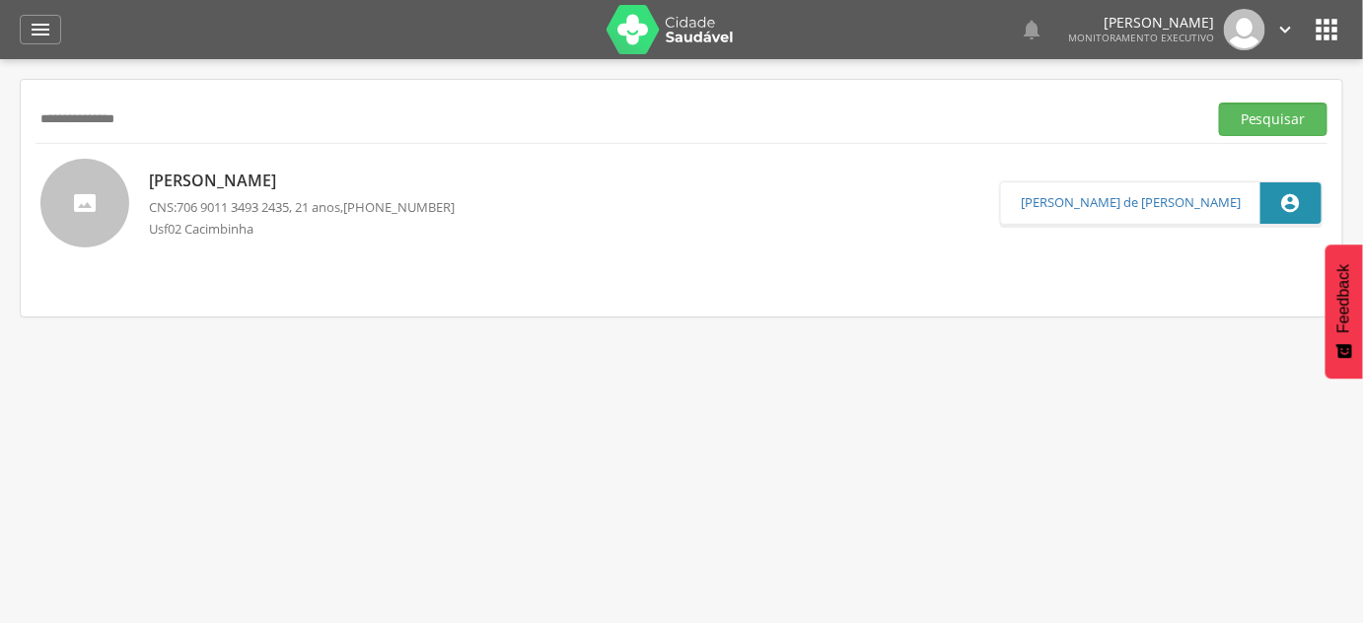
click at [352, 201] on p "CNS: 706 9011 3493 2435 , 21 anos, (83) 99962-7108" at bounding box center [302, 207] width 306 height 19
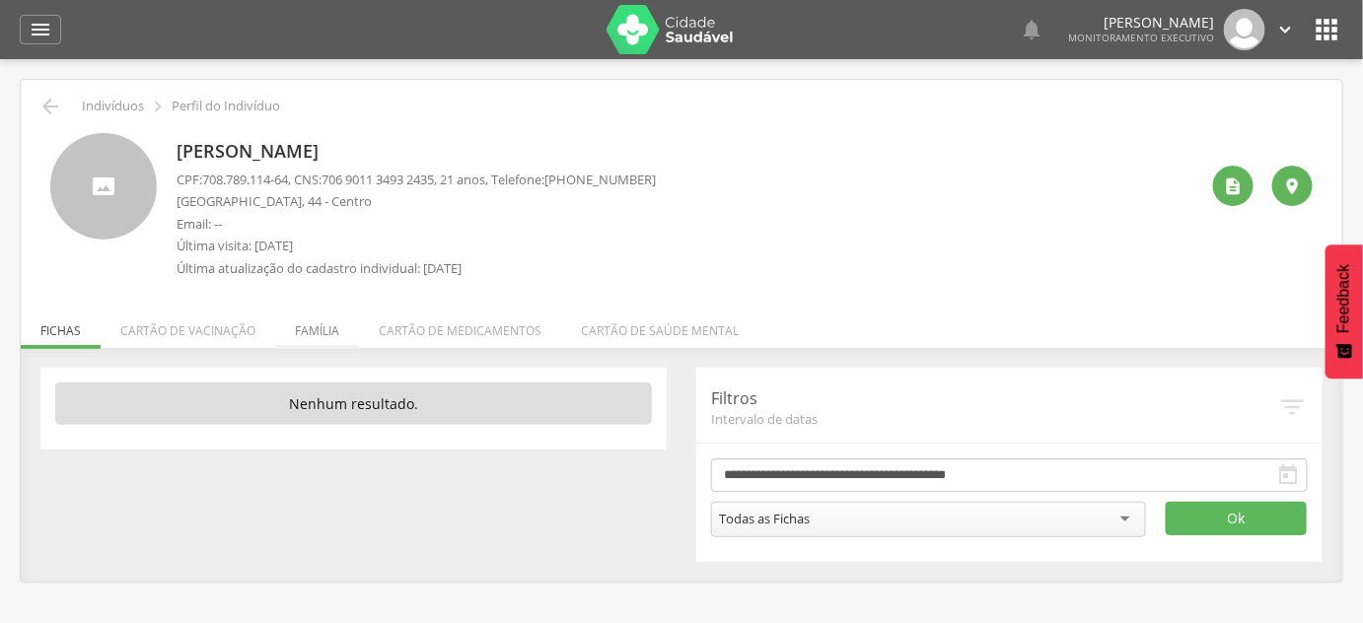
click at [305, 338] on li "Família" at bounding box center [317, 326] width 84 height 46
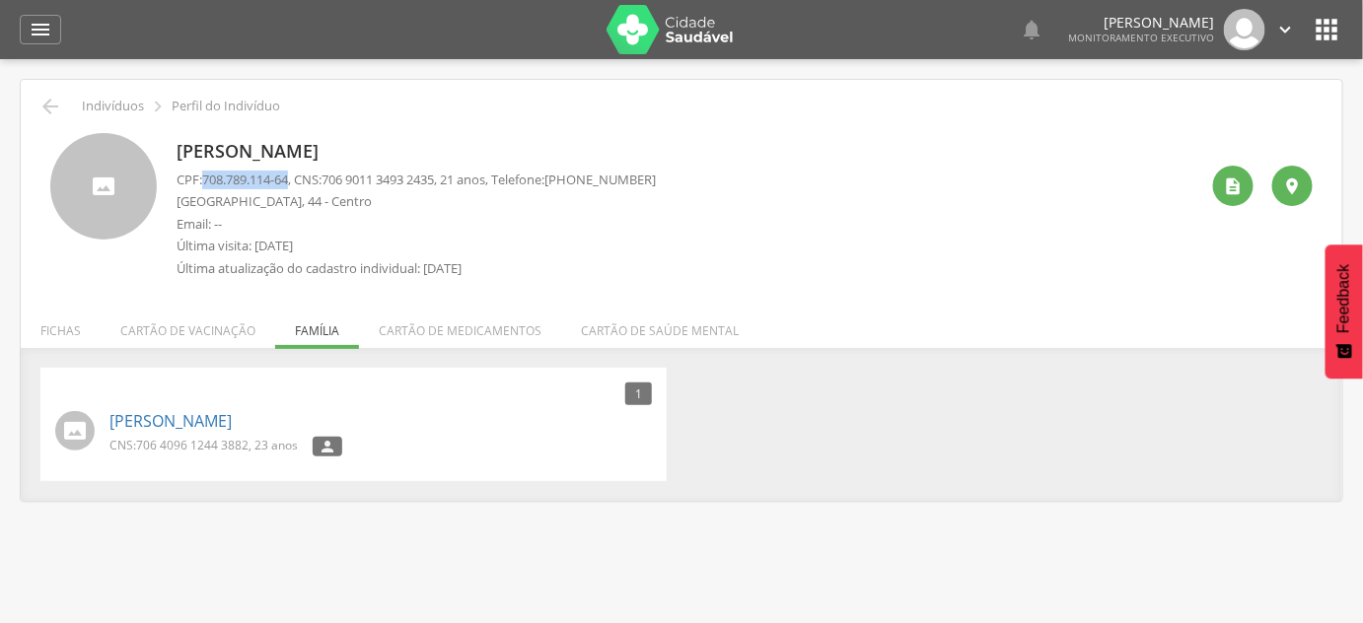
drag, startPoint x: 207, startPoint y: 183, endPoint x: 297, endPoint y: 185, distance: 89.8
click at [297, 185] on p "CPF: 708.789.114-64 , CNS: 706 9011 3493 2435 , 21 anos, Telefone: (83) 99962-7…" at bounding box center [416, 180] width 479 height 19
copy span "708.789.114-64"
click at [447, 150] on p "[PERSON_NAME]" at bounding box center [416, 152] width 479 height 26
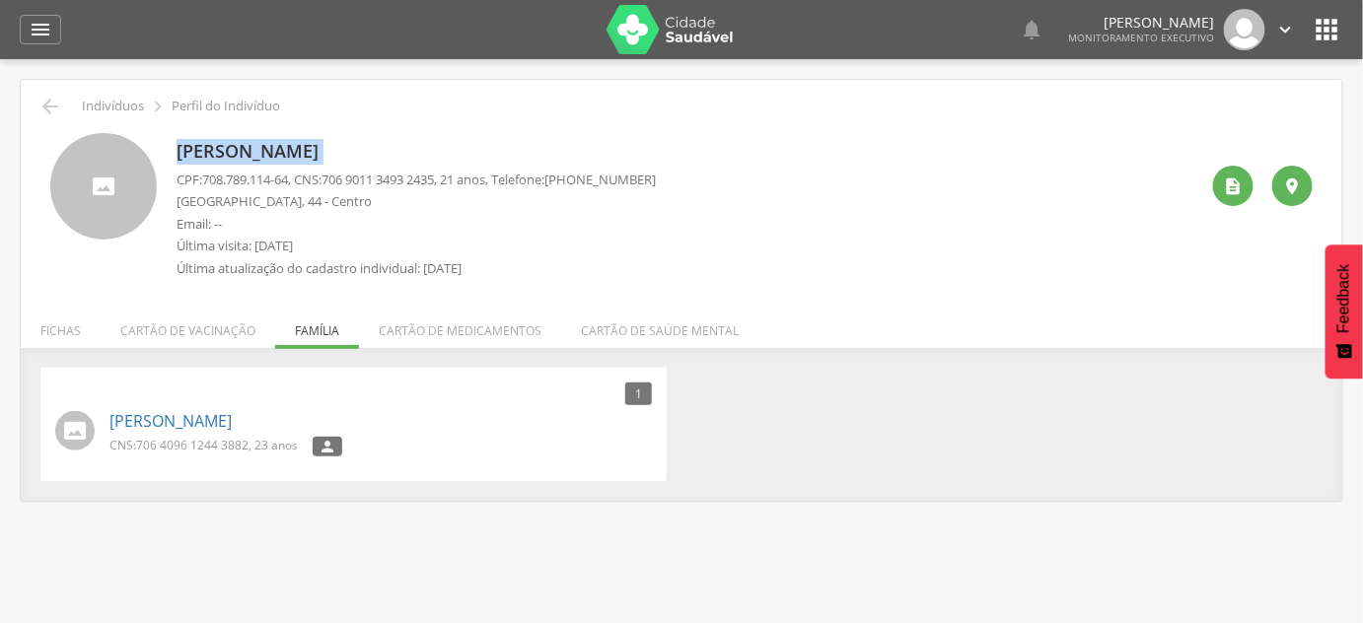
click at [447, 150] on p "[PERSON_NAME]" at bounding box center [416, 152] width 479 height 26
copy div "[PERSON_NAME]"
click at [422, 233] on div "CPF: 708.789.114-64 , CNS: 706 9011 3493 2435 , 21 anos, Telefone: (83) 99962-7…" at bounding box center [416, 229] width 479 height 117
drag, startPoint x: 337, startPoint y: 181, endPoint x: 454, endPoint y: 183, distance: 116.4
click at [434, 183] on span "706 9011 3493 2435" at bounding box center [378, 180] width 112 height 18
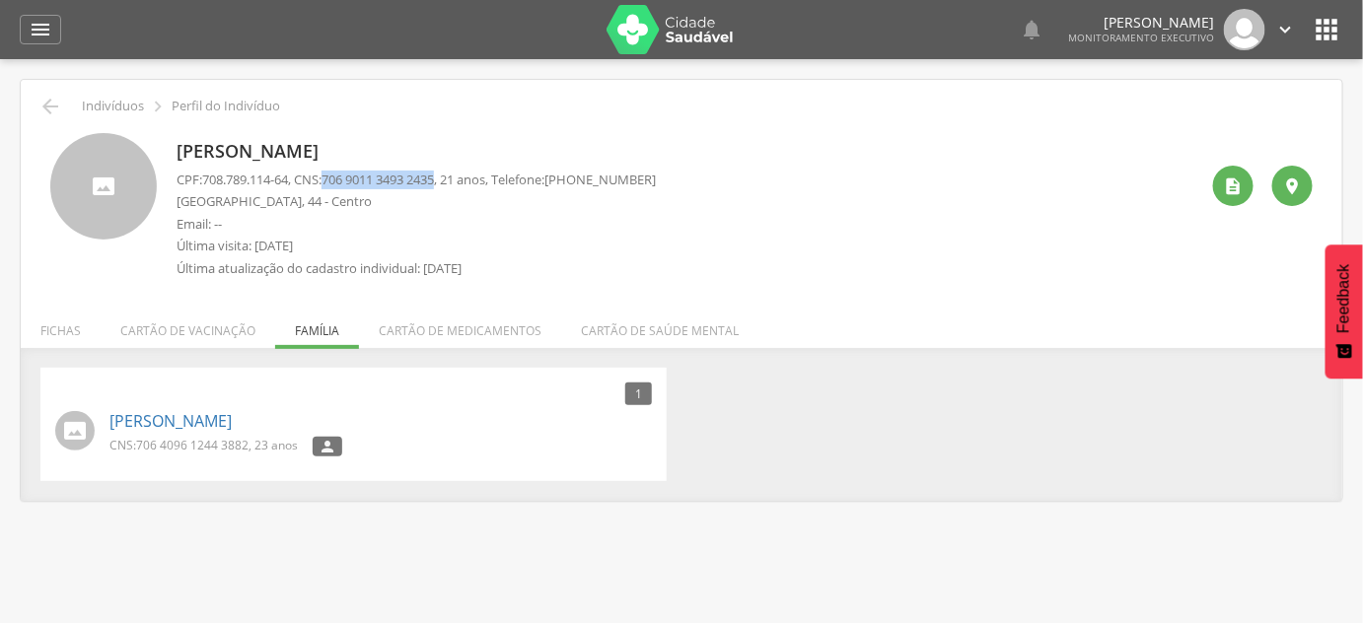
copy span "706 9011 3493 2435"
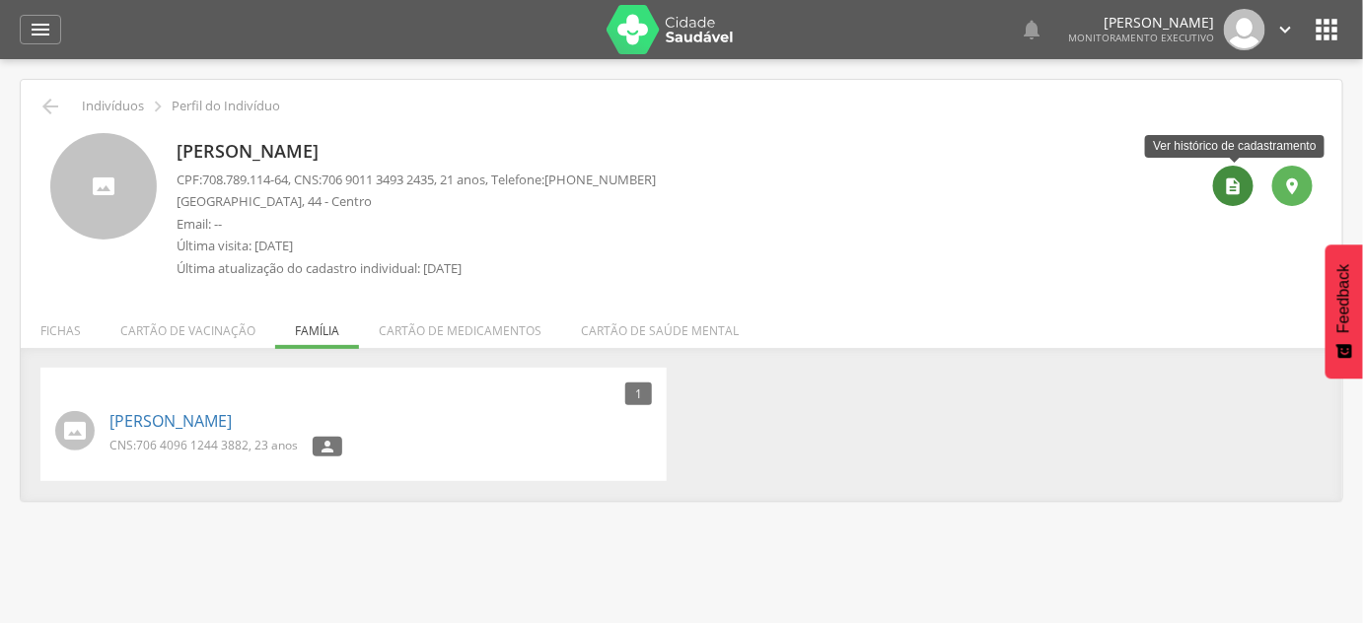
click at [1247, 190] on div "" at bounding box center [1233, 186] width 40 height 40
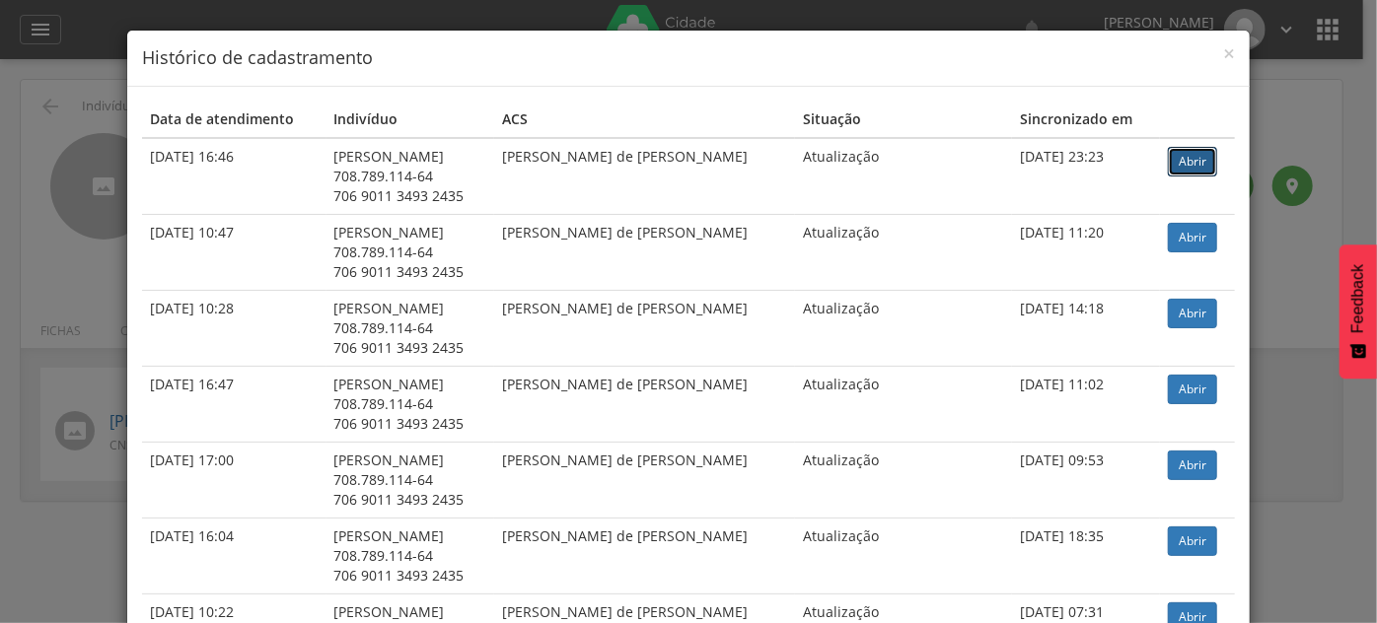
click at [1178, 158] on link "Abrir" at bounding box center [1192, 162] width 49 height 30
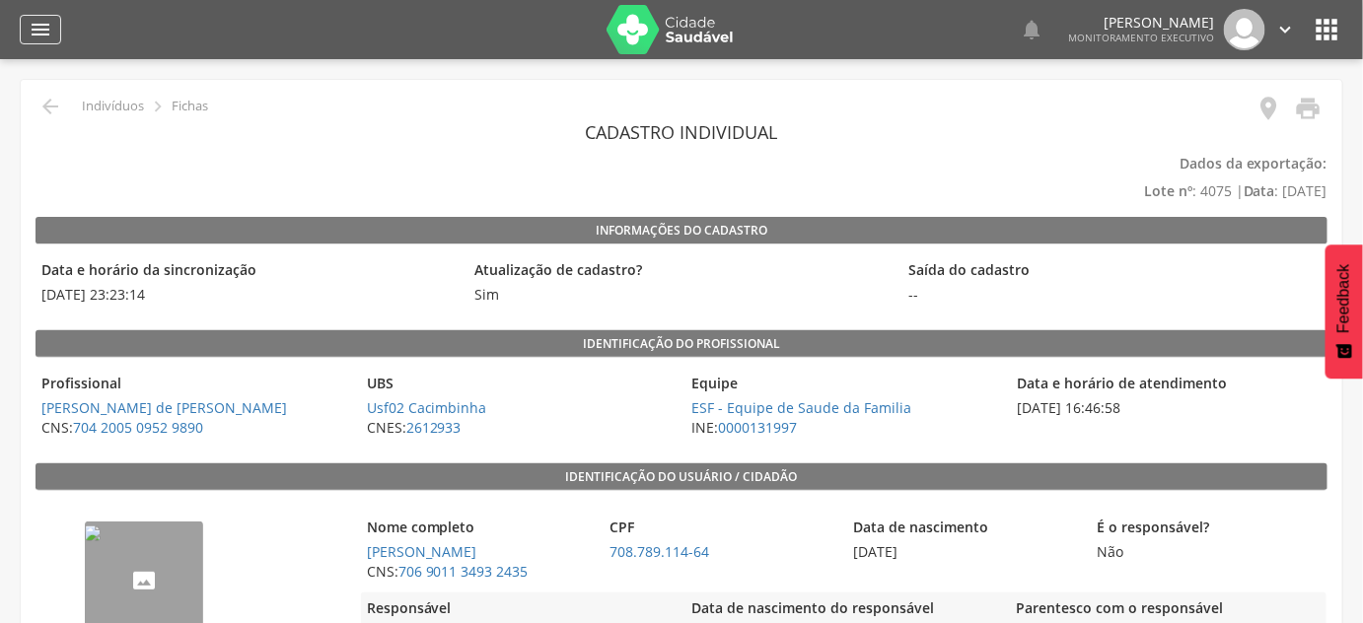
click at [41, 34] on icon "" at bounding box center [41, 30] width 24 height 24
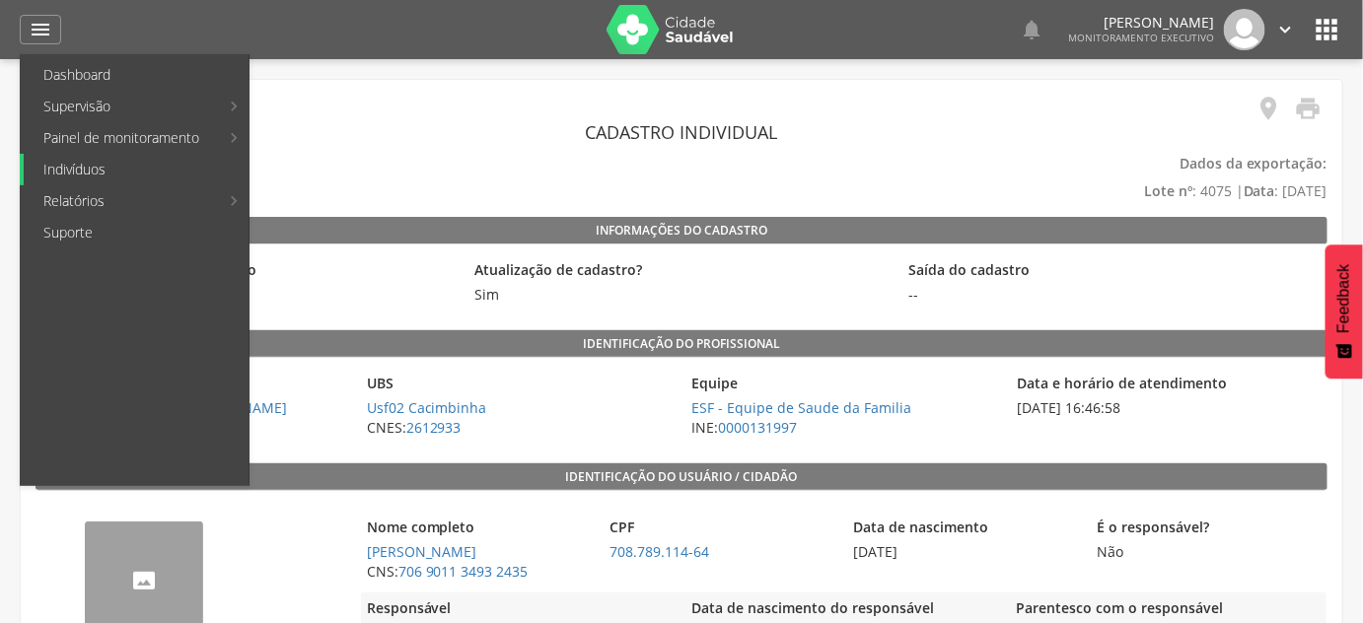
click at [97, 166] on link "Indivíduos" at bounding box center [136, 170] width 225 height 32
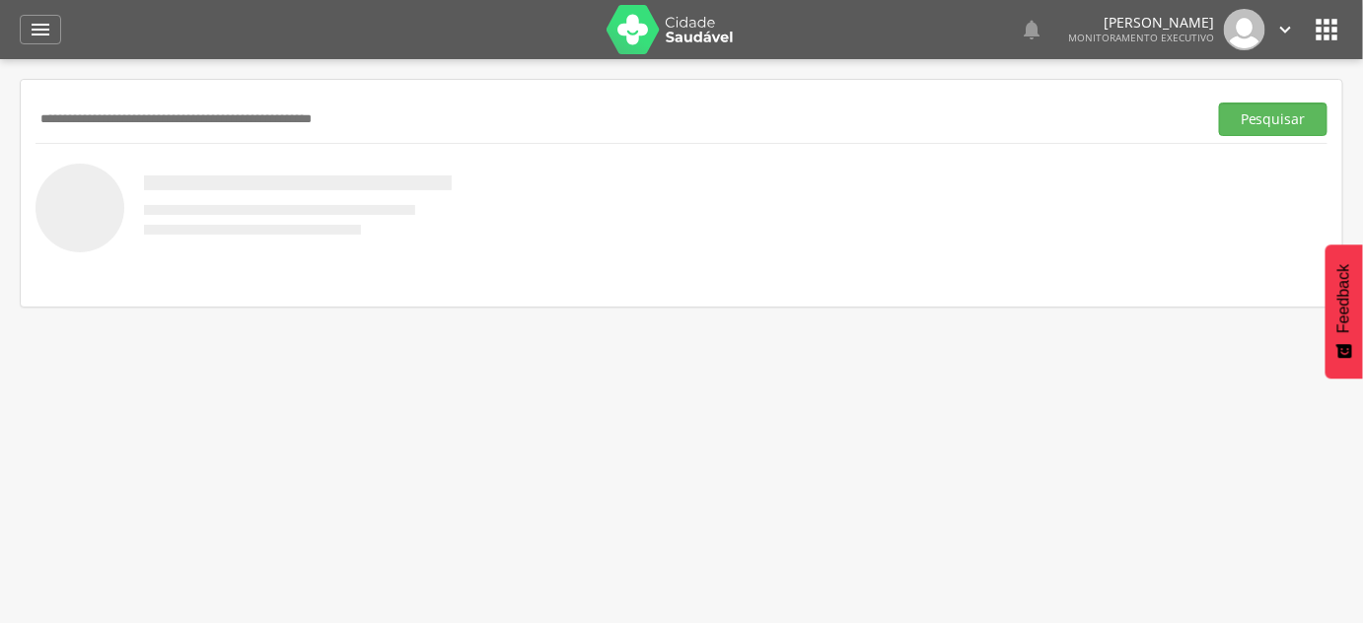
click at [120, 129] on input "text" at bounding box center [618, 120] width 1164 height 34
paste input "**********"
type input "**********"
click at [1219, 103] on button "Pesquisar" at bounding box center [1273, 120] width 109 height 34
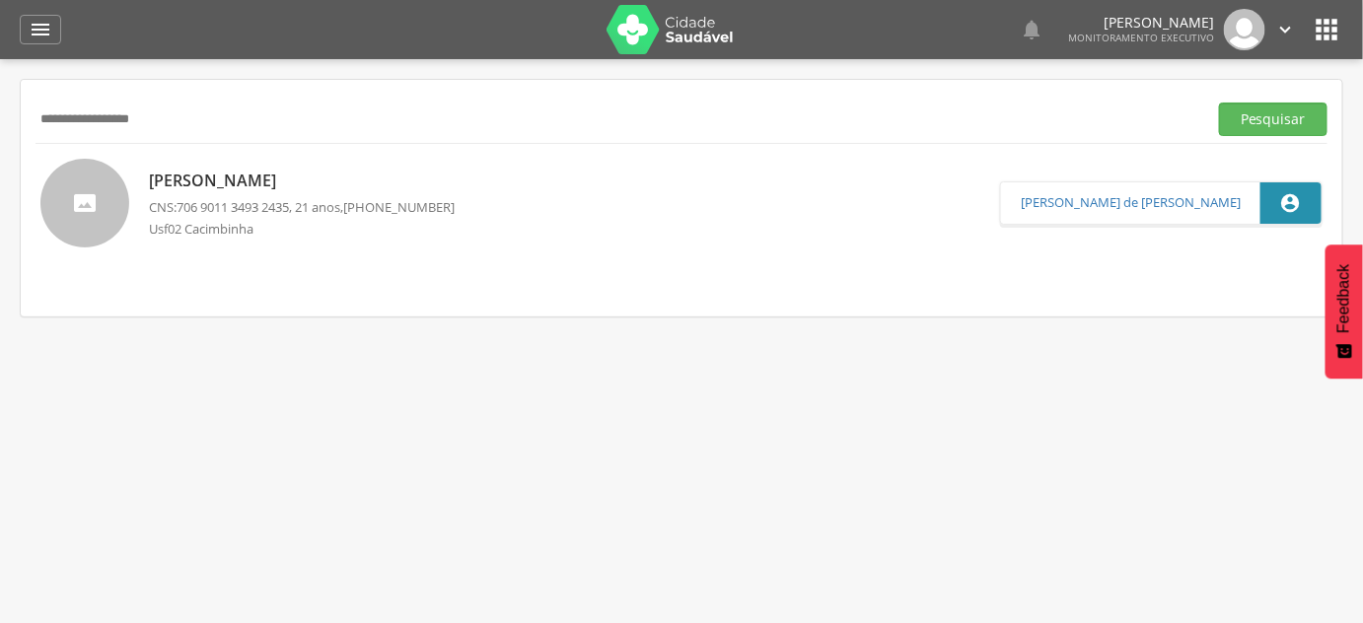
click at [227, 181] on p "[PERSON_NAME]" at bounding box center [302, 181] width 306 height 23
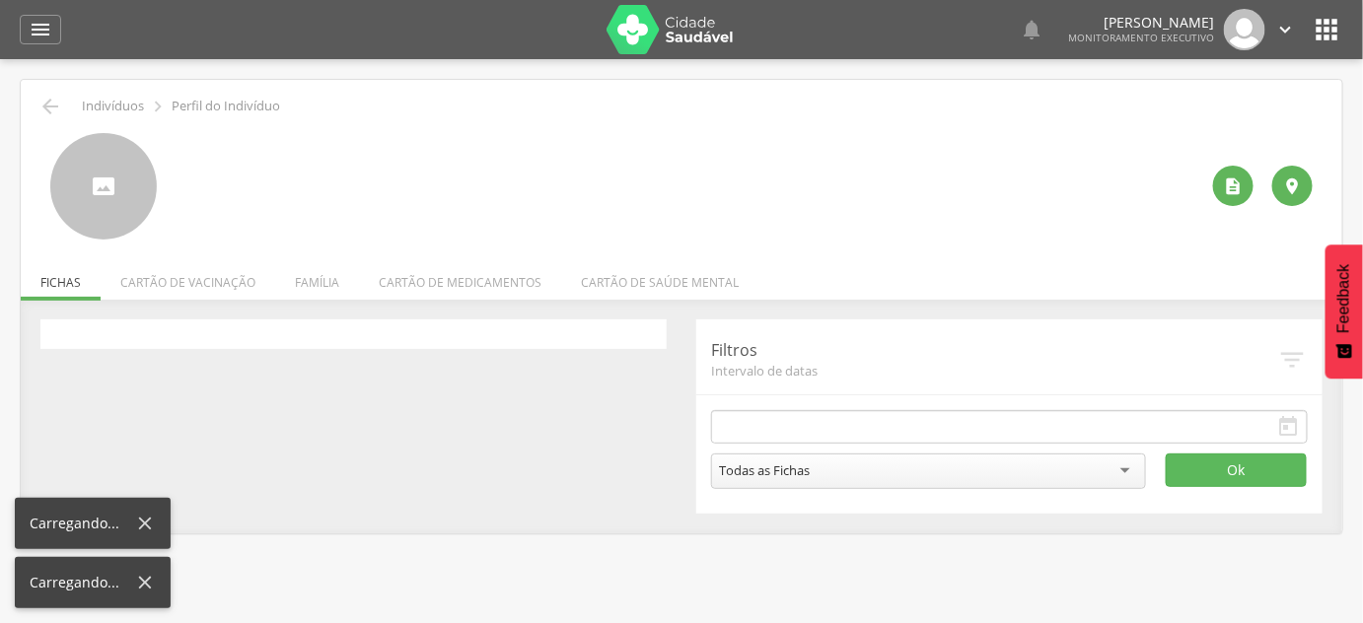
type input "**********"
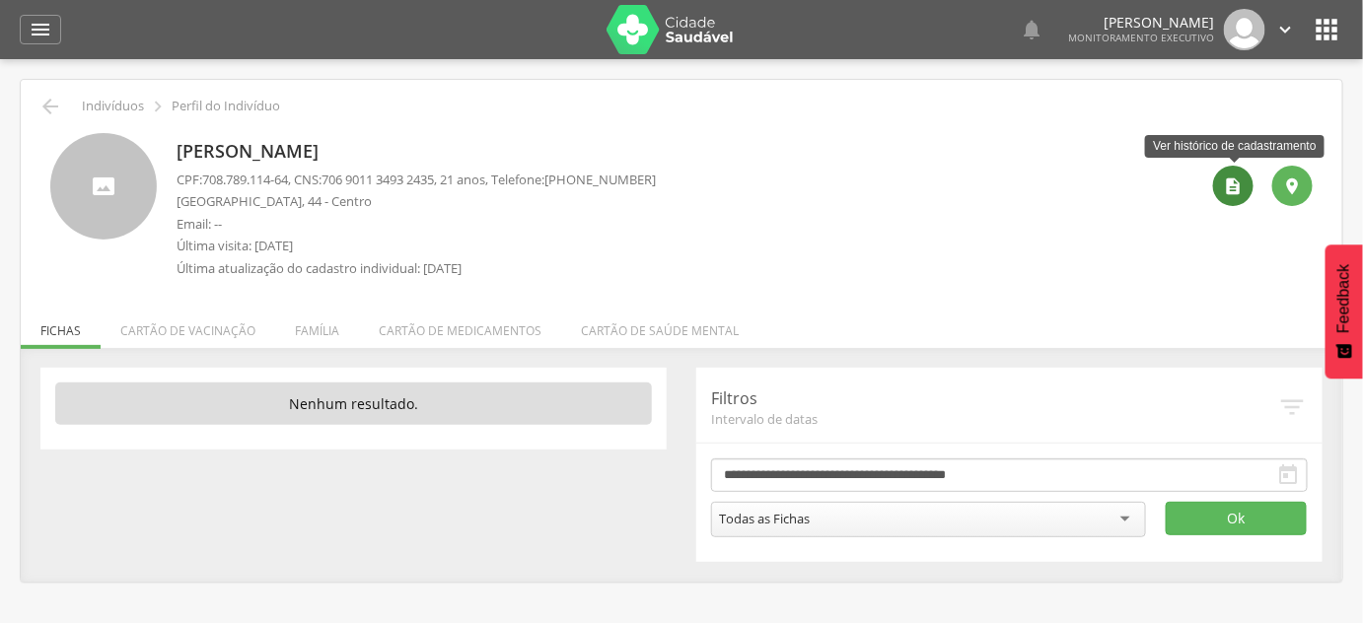
click at [1233, 174] on div "" at bounding box center [1233, 186] width 40 height 40
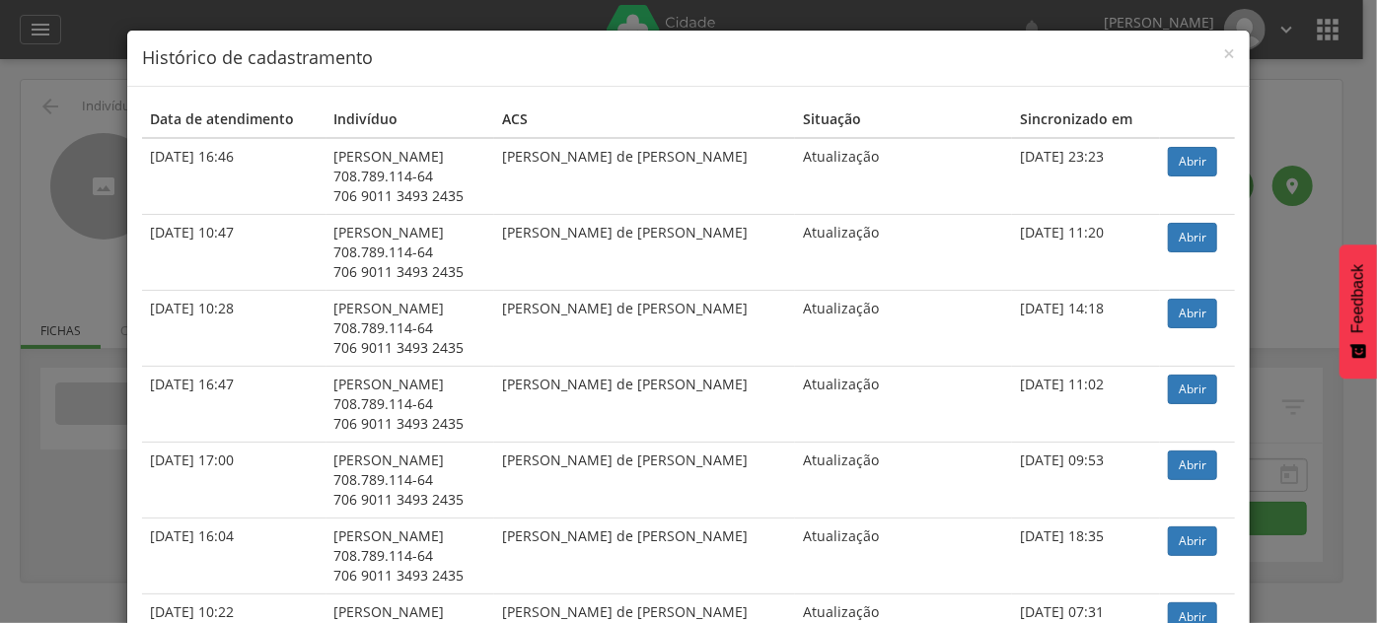
click at [1194, 214] on td "Abrir" at bounding box center [1197, 252] width 75 height 76
click at [1190, 229] on link "Abrir" at bounding box center [1192, 238] width 49 height 30
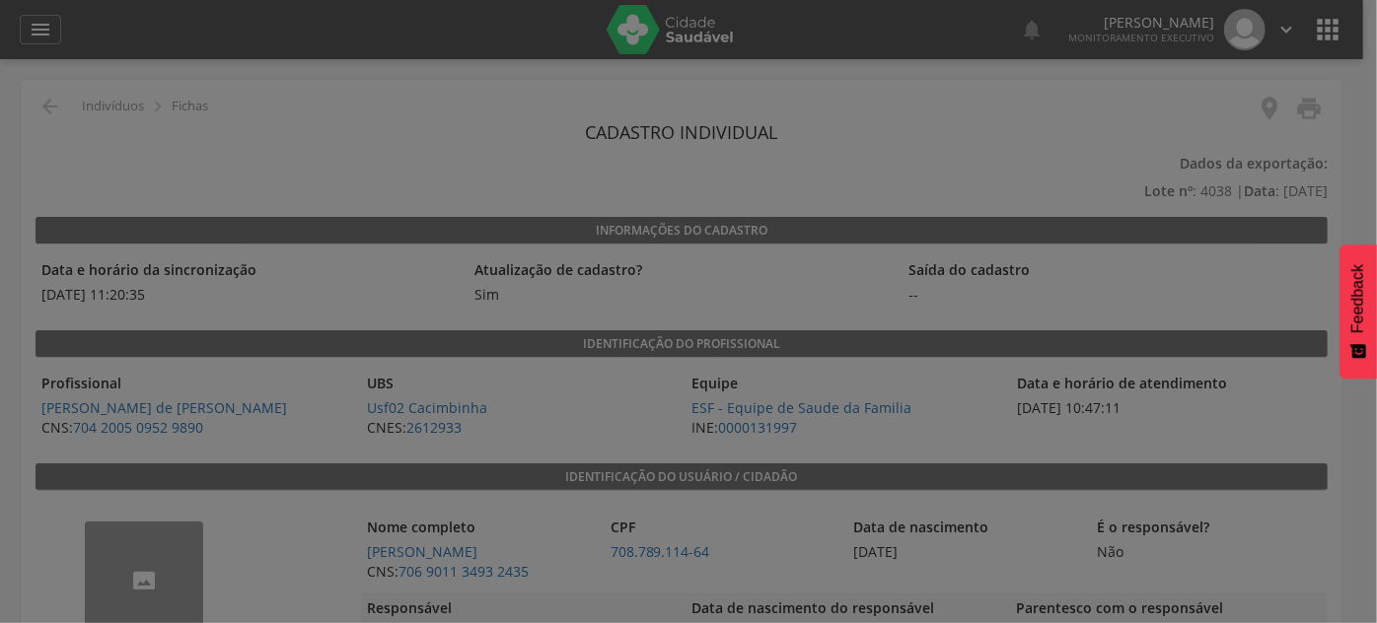
drag, startPoint x: 708, startPoint y: 551, endPoint x: 611, endPoint y: 551, distance: 97.7
click at [611, 551] on div at bounding box center [688, 311] width 1377 height 623
click at [574, 122] on div at bounding box center [688, 311] width 1377 height 623
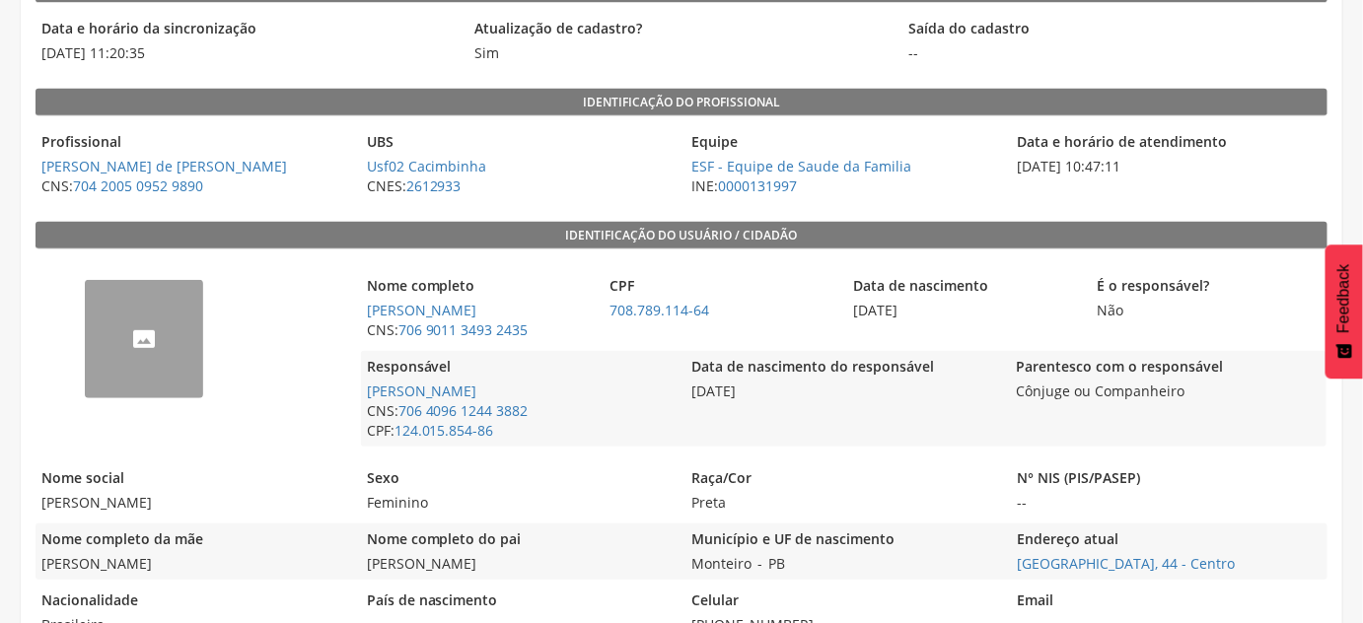
scroll to position [268, 0]
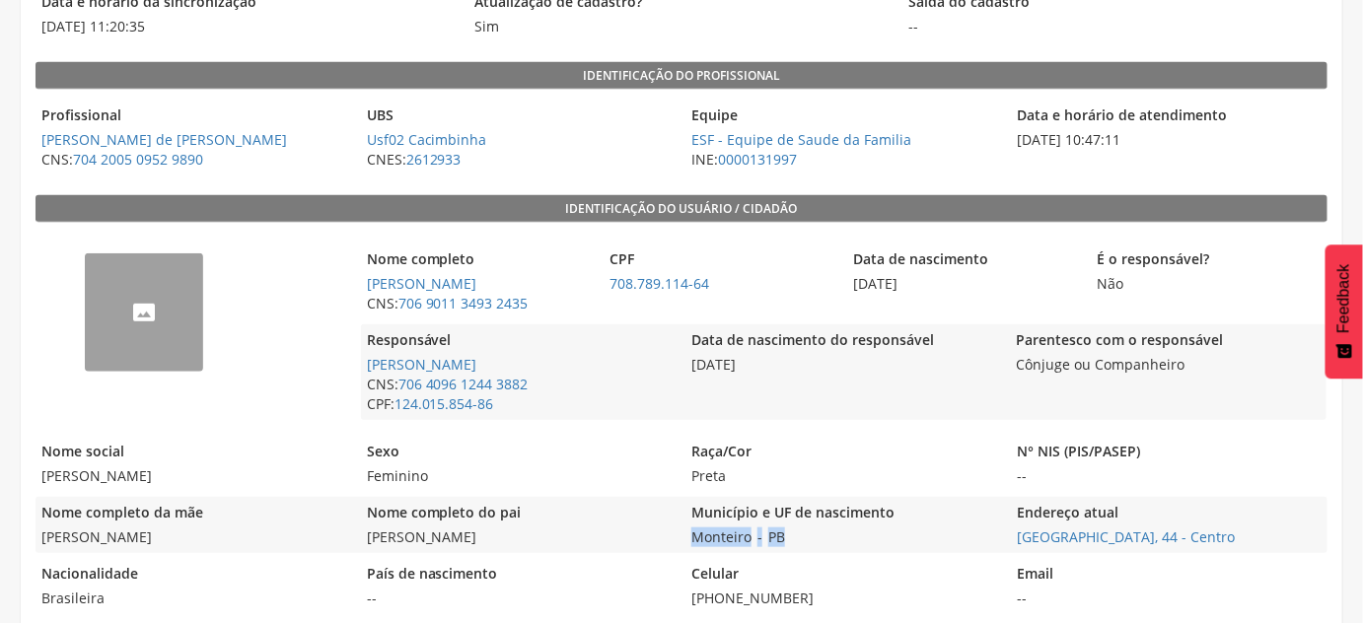
drag, startPoint x: 810, startPoint y: 549, endPoint x: 688, endPoint y: 546, distance: 122.4
click at [688, 546] on div "Município e UF de nascimento Monteiro - [GEOGRAPHIC_DATA]" at bounding box center [844, 525] width 316 height 56
copy div "Monteiro - [GEOGRAPHIC_DATA]"
